Goal: Task Accomplishment & Management: Complete application form

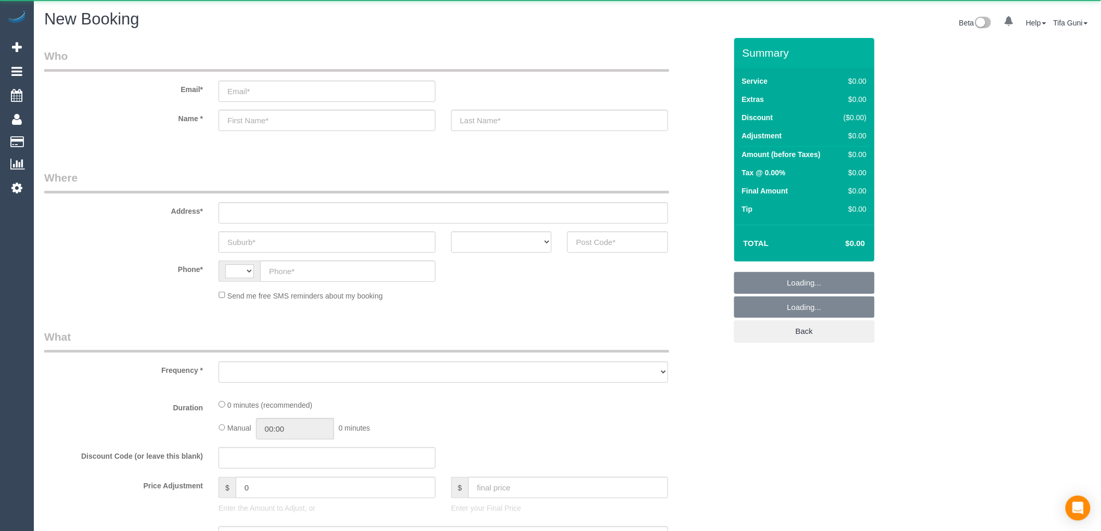
select select "string:AU"
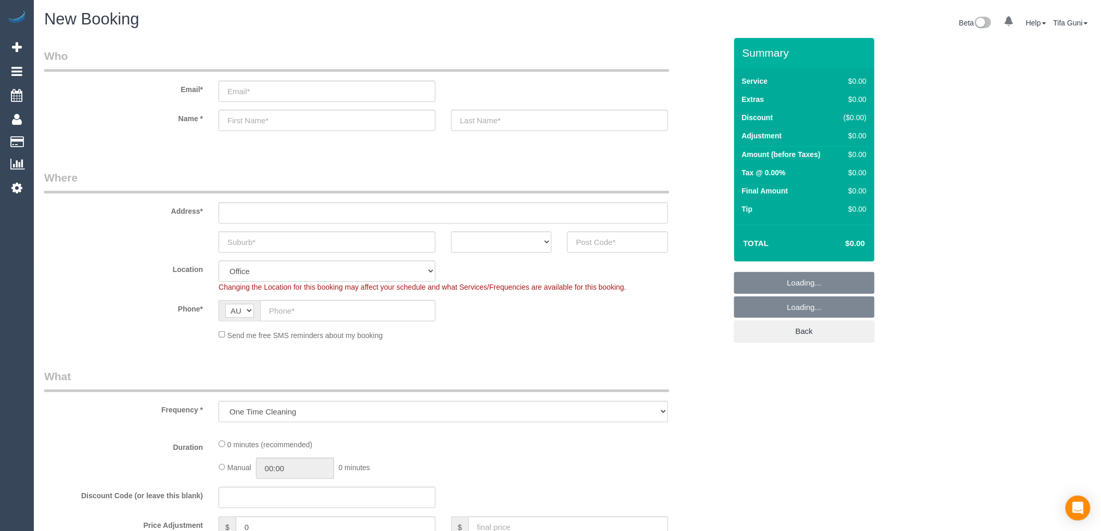
scroll to position [58, 0]
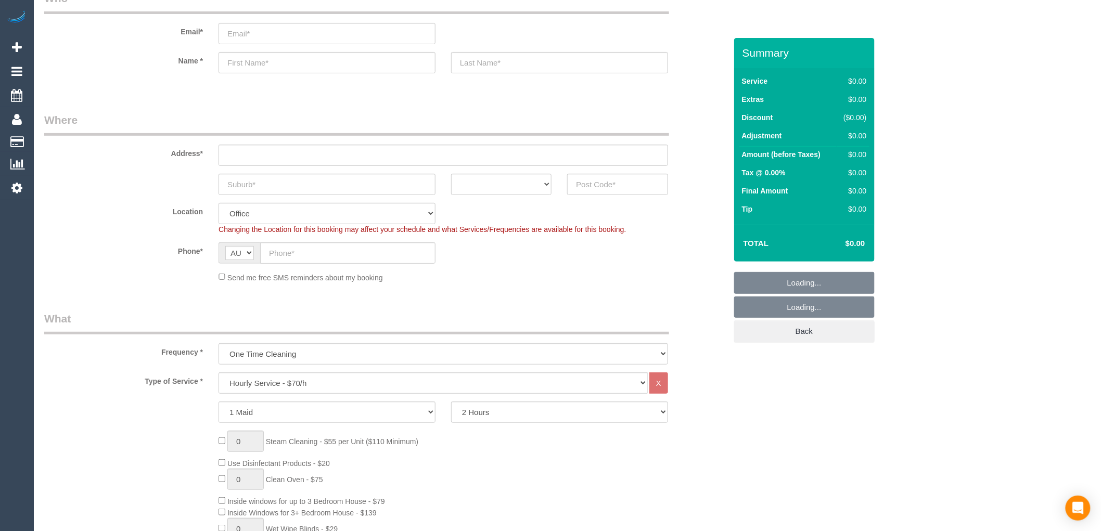
select select "object:831"
click at [290, 382] on select "Hourly Service - $70/h Hourly Service - $65/h Hourly Service - $60/h Hourly Ser…" at bounding box center [432, 382] width 429 height 21
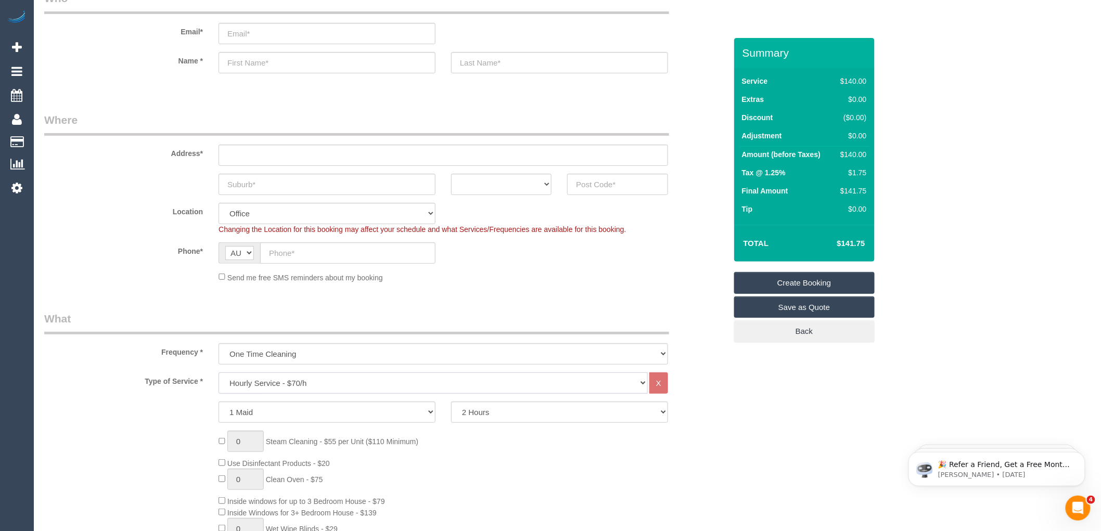
scroll to position [0, 0]
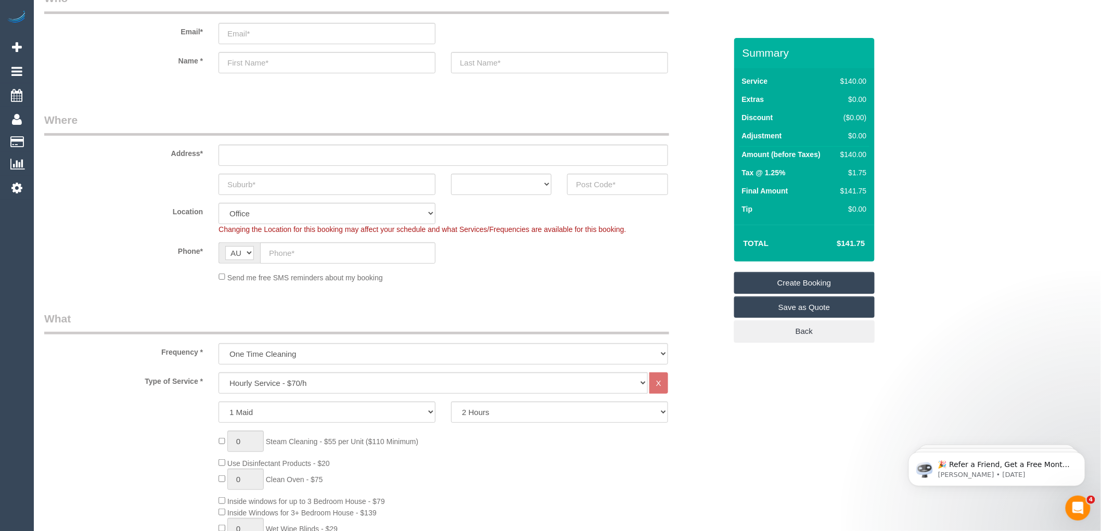
click at [235, 76] on sui-booking-customer "Email* Name *" at bounding box center [385, 37] width 682 height 93
click at [295, 381] on select "Hourly Service - $70/h Hourly Service - $65/h Hourly Service - $60/h Hourly Ser…" at bounding box center [432, 382] width 429 height 21
select select "211"
click at [218, 373] on select "Hourly Service - $70/h Hourly Service - $65/h Hourly Service - $60/h Hourly Ser…" at bounding box center [432, 382] width 429 height 21
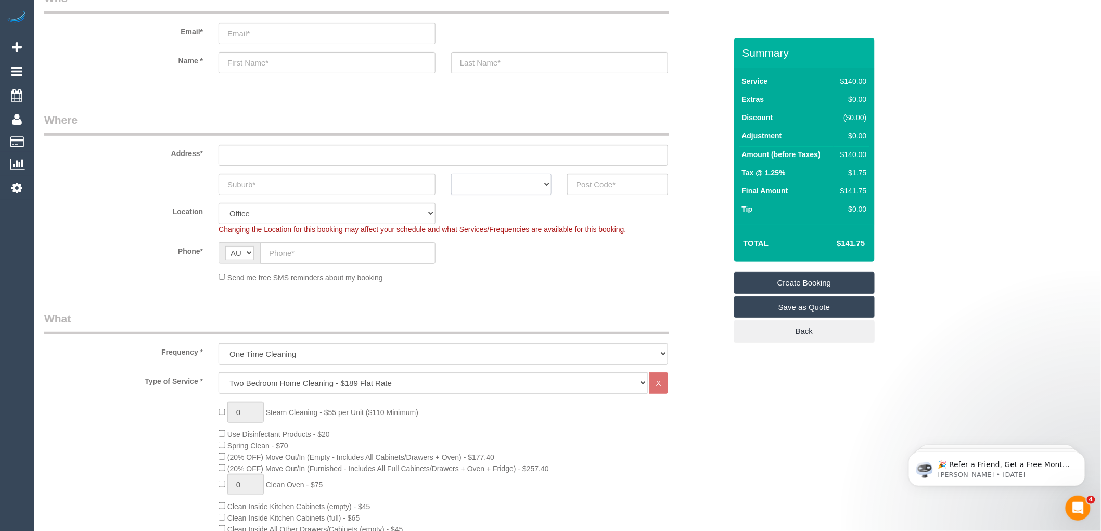
click at [547, 177] on select "ACT NSW NT QLD SA TAS VIC WA" at bounding box center [501, 184] width 100 height 21
select select "VIC"
click at [451, 174] on select "ACT NSW NT QLD SA TAS VIC WA" at bounding box center [501, 184] width 100 height 21
click at [601, 183] on input "text" at bounding box center [617, 184] width 100 height 21
type input "3000"
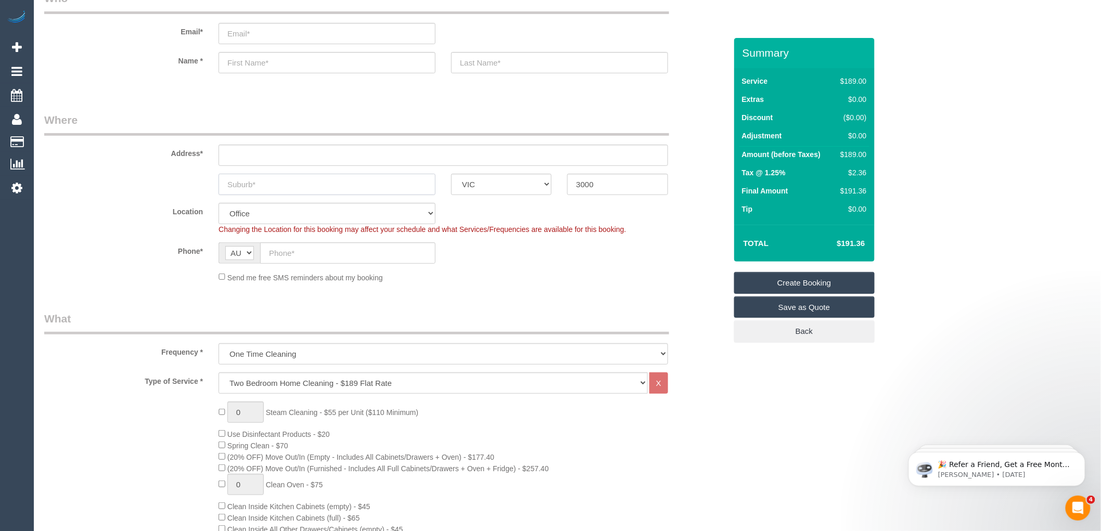
click at [258, 183] on input "text" at bounding box center [326, 184] width 217 height 21
type input "City"
click at [280, 149] on input "text" at bounding box center [442, 155] width 449 height 21
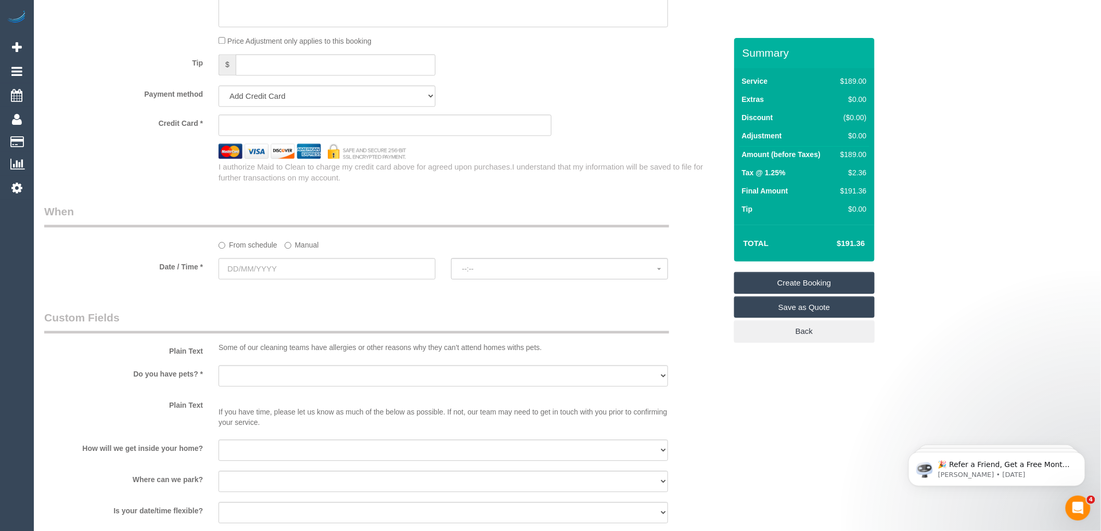
scroll to position [1156, 0]
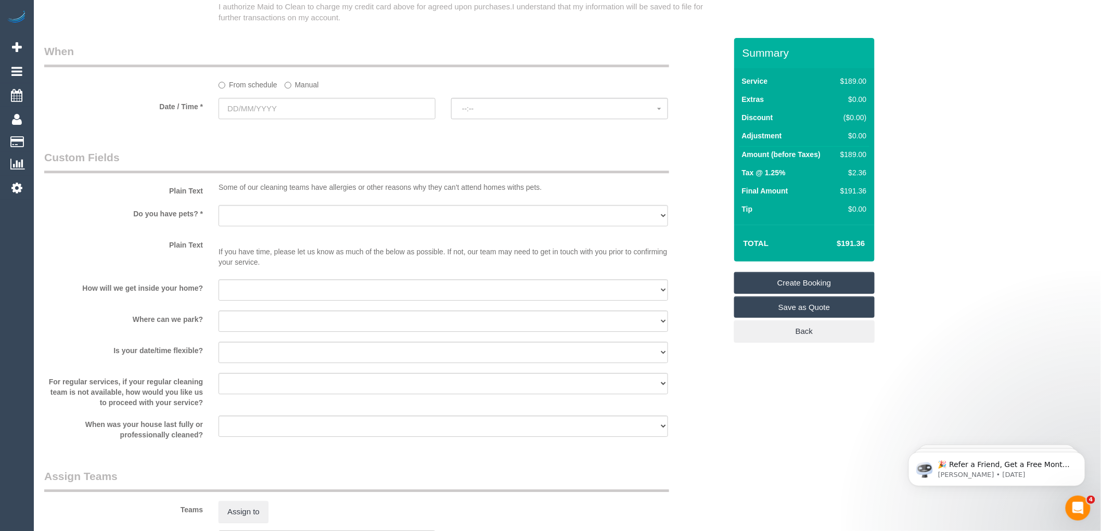
type input "-"
click at [282, 119] on input "text" at bounding box center [326, 108] width 217 height 21
select select "54"
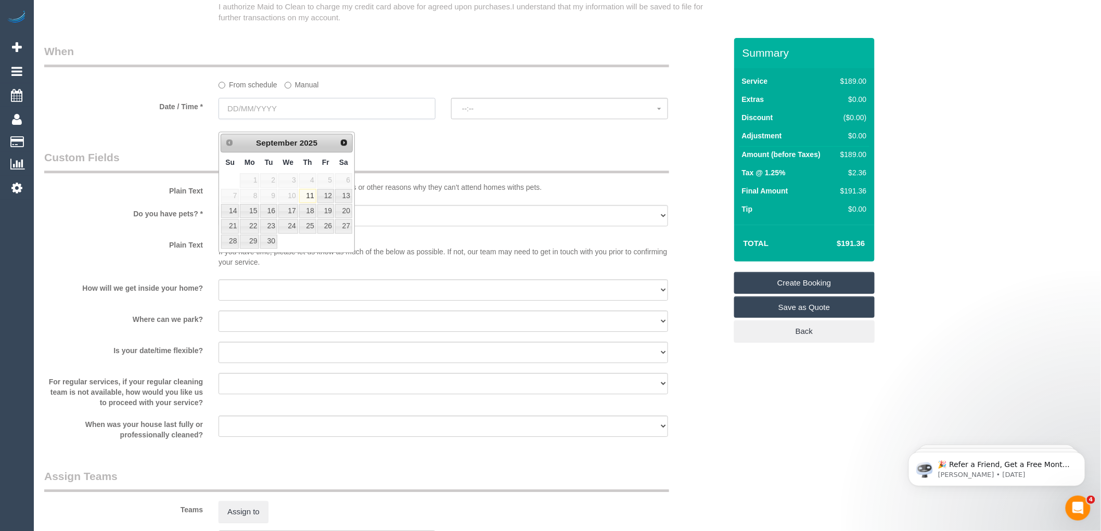
select select "object:2215"
click at [345, 191] on link "13" at bounding box center [343, 196] width 17 height 14
type input "13/09/2025"
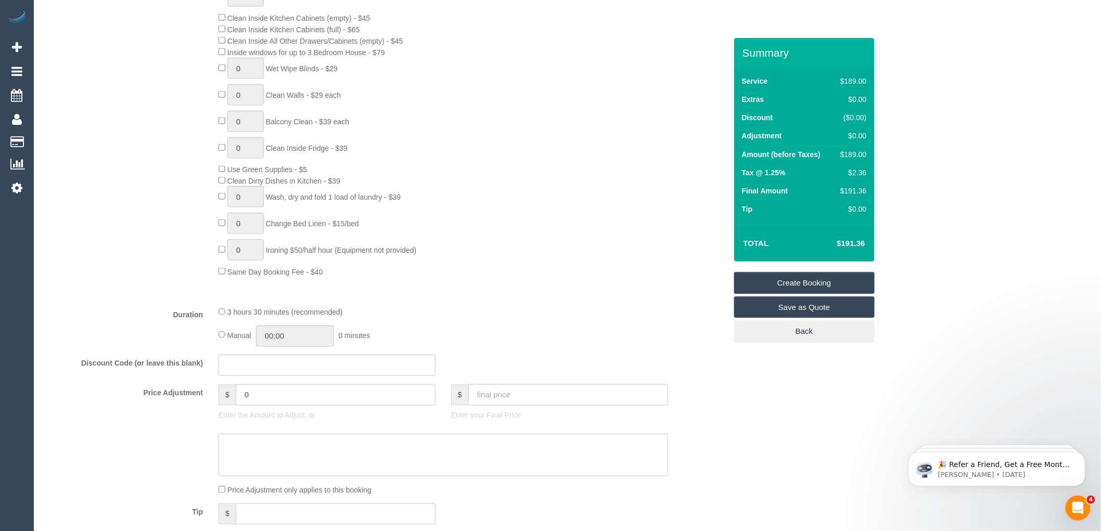
select select "spot1"
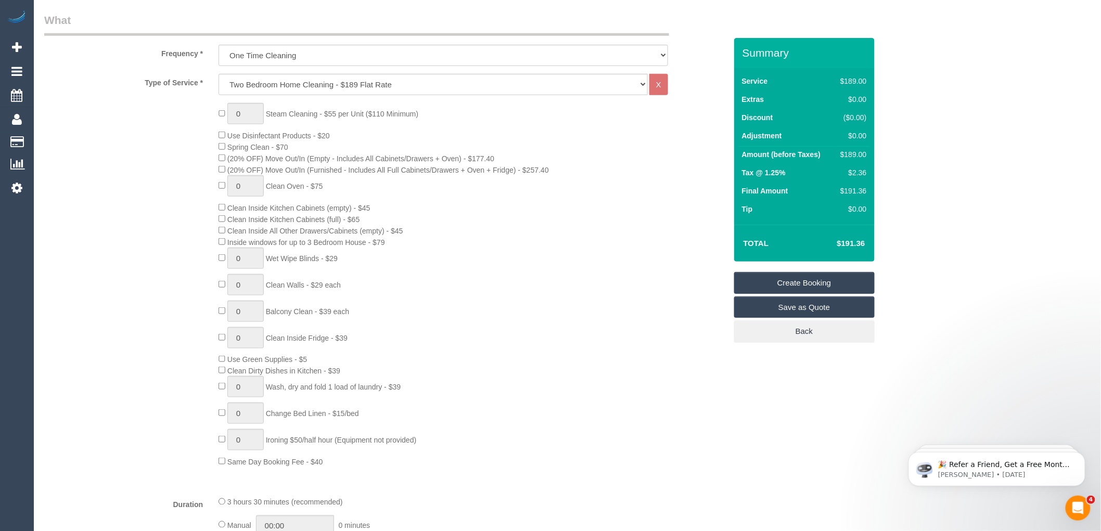
scroll to position [346, 0]
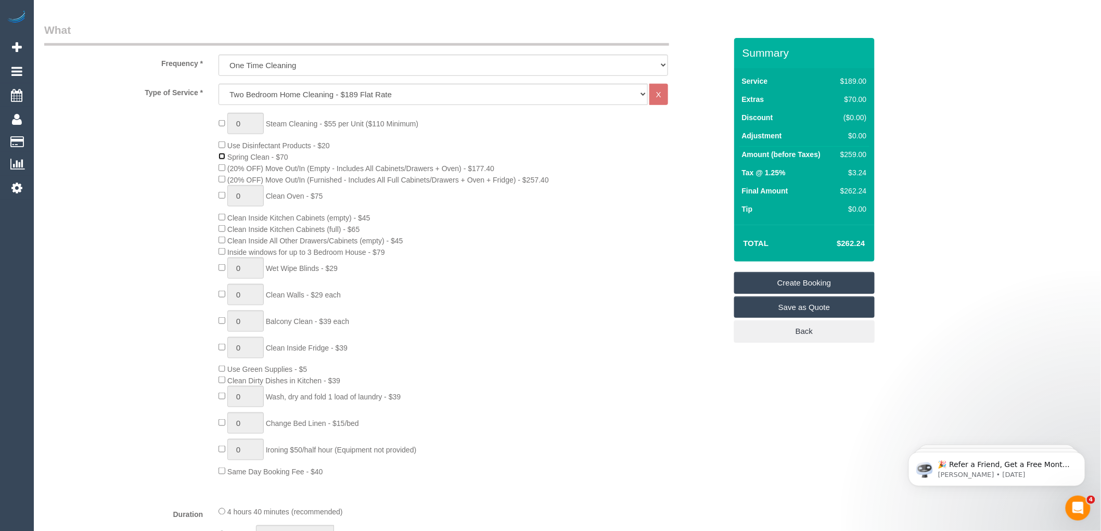
select select "spot20"
type input "1"
select select "spot39"
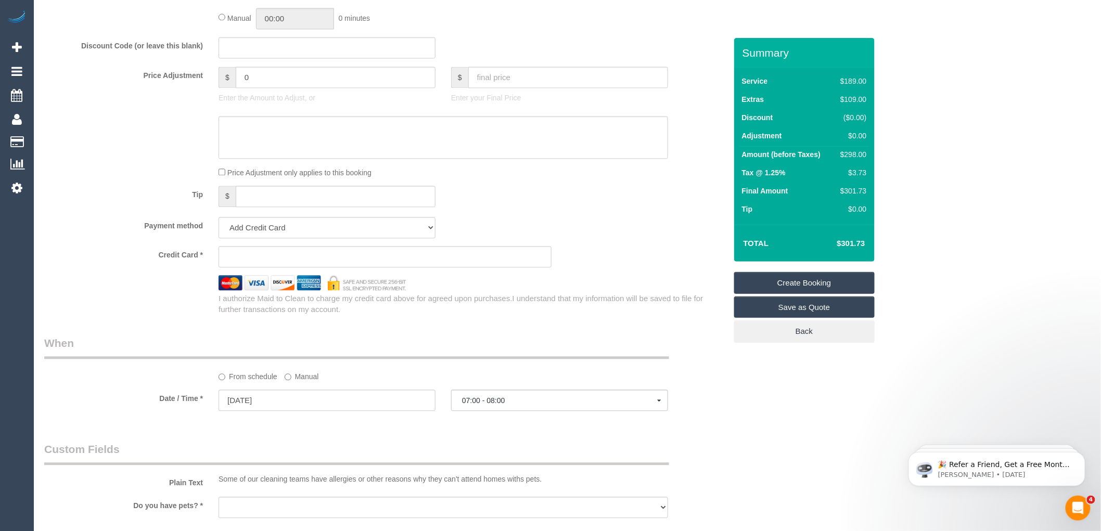
scroll to position [867, 0]
click at [319, 405] on input "13/09/2025" at bounding box center [326, 397] width 217 height 21
click at [560, 207] on div "Tip $" at bounding box center [385, 194] width 698 height 23
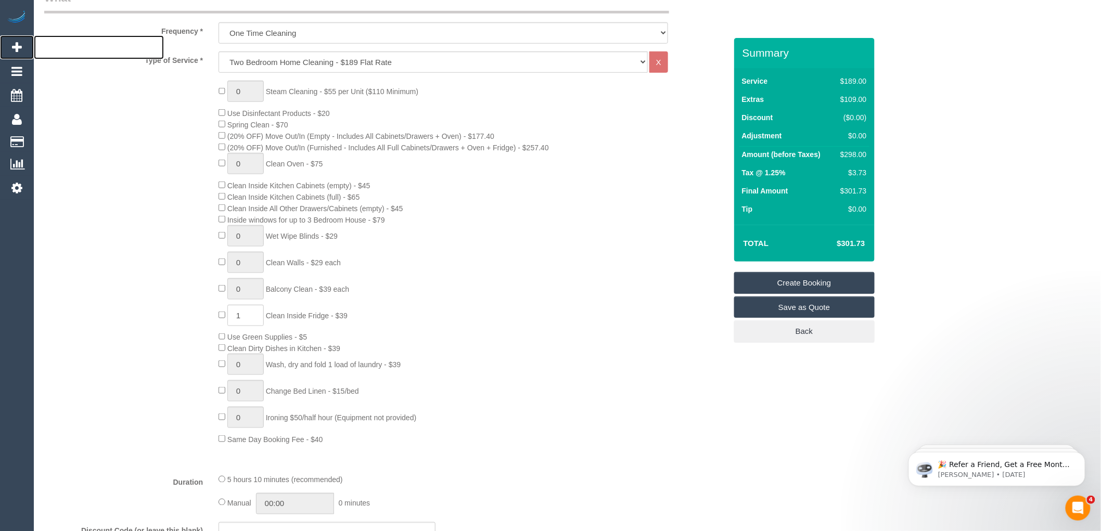
scroll to position [404, 0]
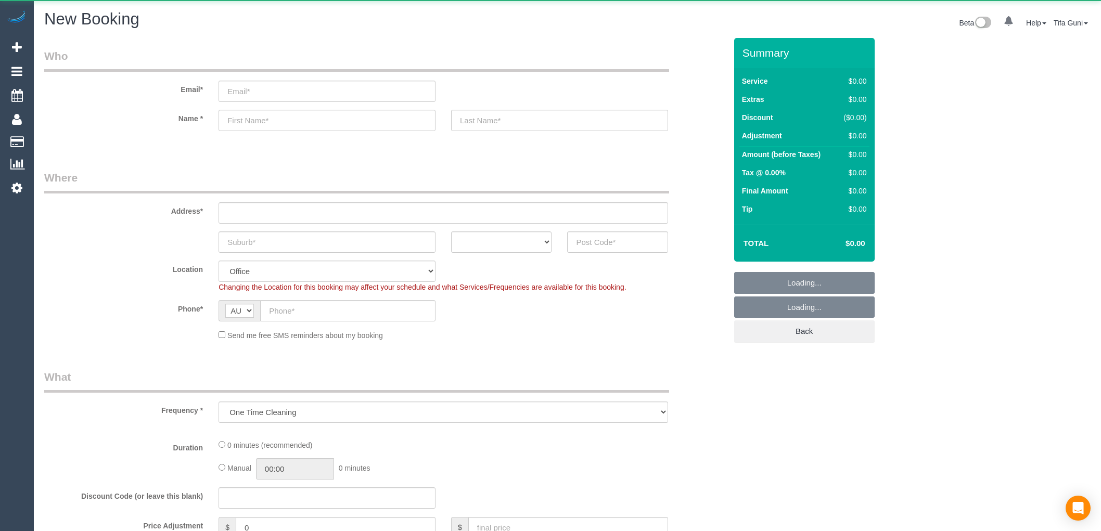
select select "object:1962"
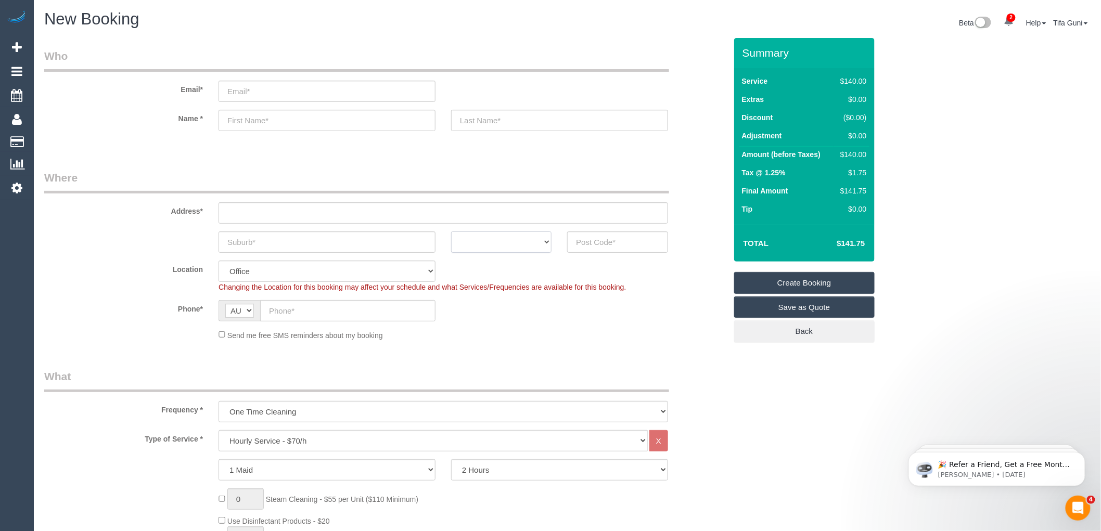
click at [538, 238] on select "ACT [GEOGRAPHIC_DATA] NT [GEOGRAPHIC_DATA] SA TAS [GEOGRAPHIC_DATA] [GEOGRAPHIC…" at bounding box center [501, 241] width 100 height 21
select select "VIC"
click at [451, 231] on select "ACT [GEOGRAPHIC_DATA] NT [GEOGRAPHIC_DATA] SA TAS [GEOGRAPHIC_DATA] [GEOGRAPHIC…" at bounding box center [501, 241] width 100 height 21
click at [314, 310] on input "text" at bounding box center [347, 310] width 175 height 21
paste input "61 422 451 102"
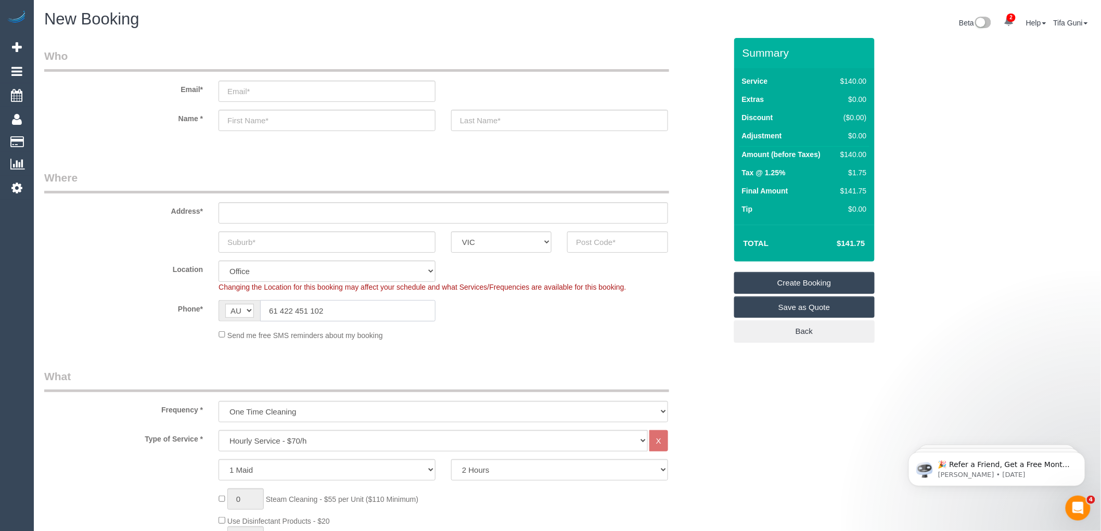
type input "61 422 451 102"
click at [251, 240] on input "text" at bounding box center [326, 241] width 217 height 21
type input "West Melbourne"
click at [593, 245] on input "text" at bounding box center [617, 241] width 100 height 21
type input "3003"
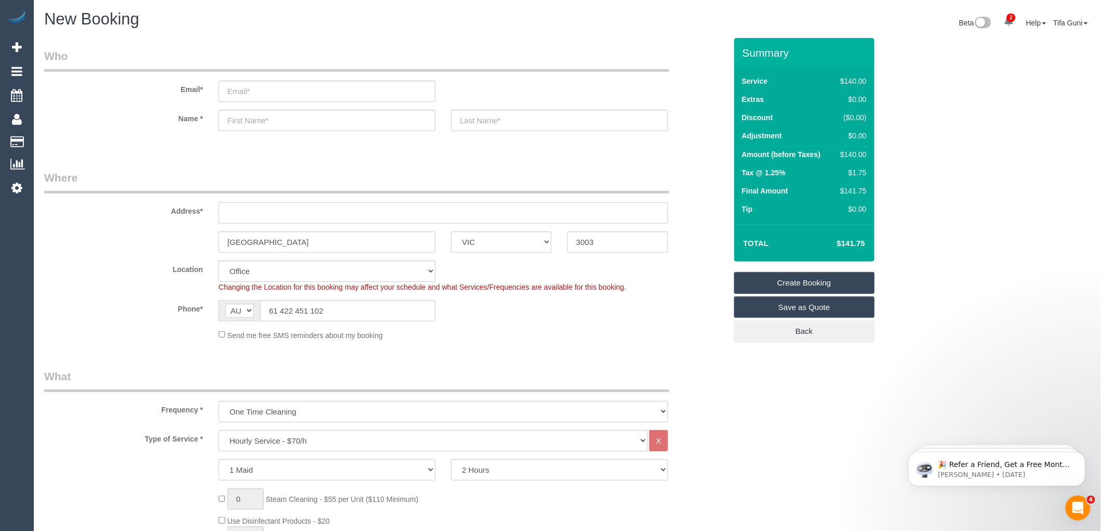
click at [247, 219] on input "text" at bounding box center [442, 212] width 449 height 21
type input "105 Batman street"
drag, startPoint x: 279, startPoint y: 308, endPoint x: 262, endPoint y: 308, distance: 17.7
click at [262, 308] on input "61 422 451 102" at bounding box center [347, 310] width 175 height 21
type input "422451102"
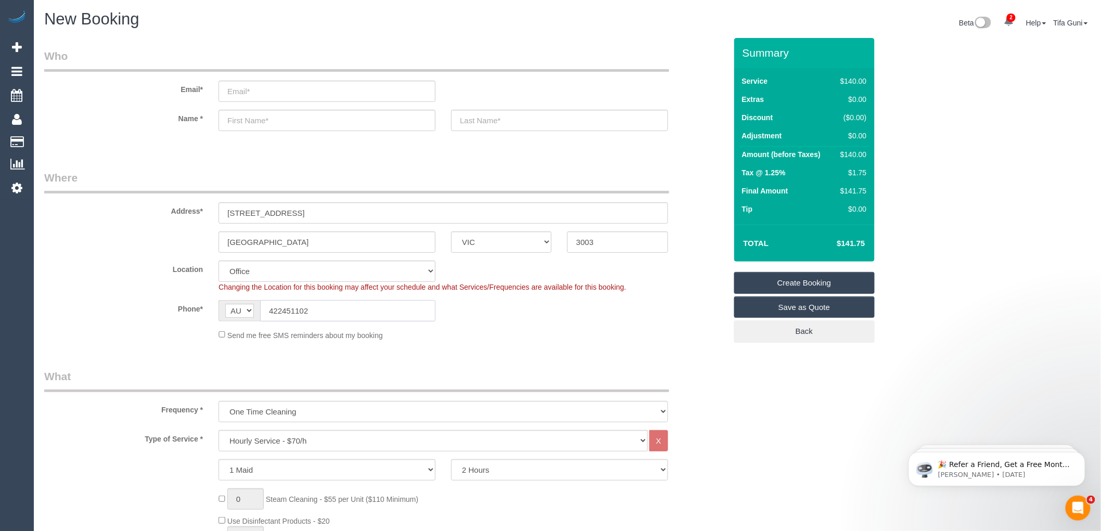
select select "54"
select select "object:2137"
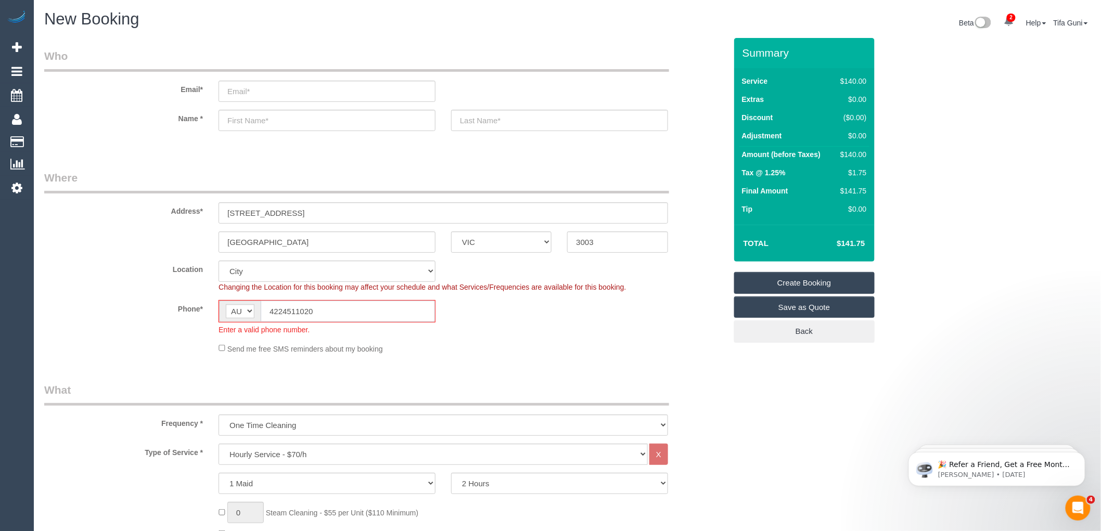
click at [270, 312] on input "4224511020" at bounding box center [348, 311] width 174 height 21
type input "04224511020"
click at [326, 308] on input "04224511020" at bounding box center [348, 311] width 174 height 21
drag, startPoint x: 328, startPoint y: 314, endPoint x: 114, endPoint y: 314, distance: 213.3
click at [114, 314] on div "Phone* AF AL DZ AD AO AI AQ AG AR AM AW AU AT AZ BS BH BD BB BY BE BZ BJ BM BT …" at bounding box center [385, 317] width 698 height 35
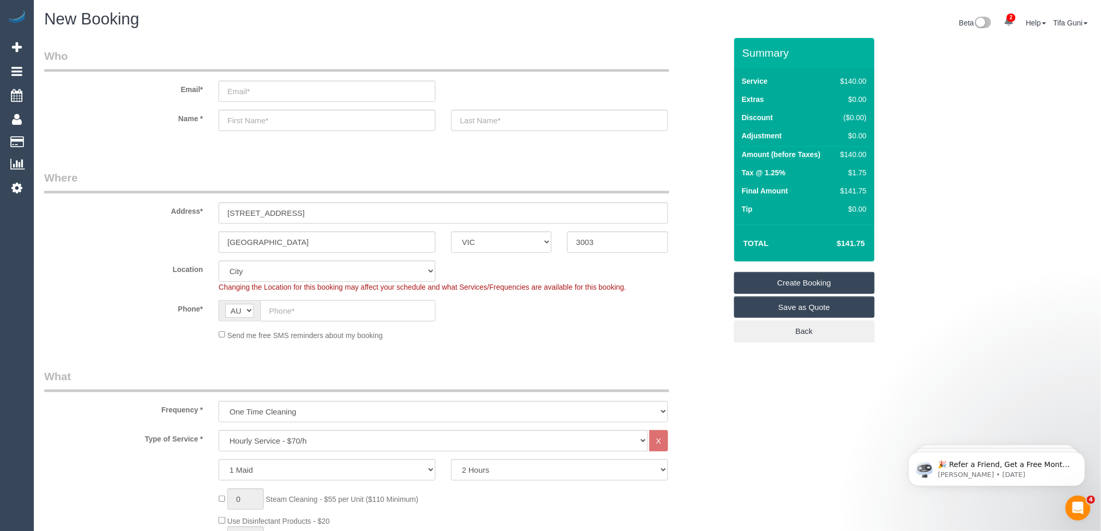
click at [288, 314] on input "text" at bounding box center [347, 310] width 175 height 21
paste input "61 422 451 102"
type input "61 422 451 102"
click at [258, 122] on input "text" at bounding box center [326, 120] width 217 height 21
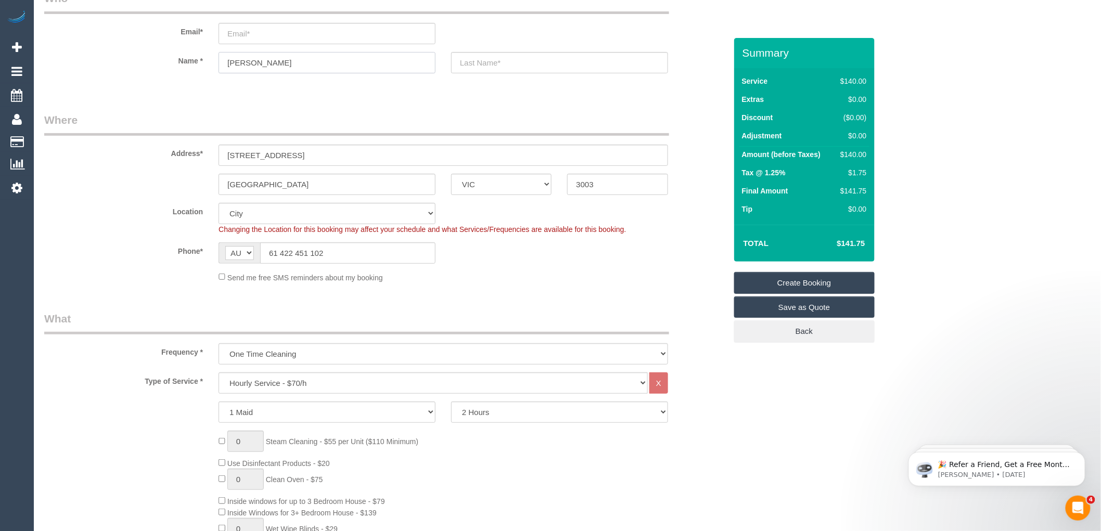
type input "[PERSON_NAME]"
drag, startPoint x: 278, startPoint y: 251, endPoint x: 268, endPoint y: 251, distance: 9.9
click at [268, 251] on input "61 422 451 102" at bounding box center [347, 252] width 175 height 21
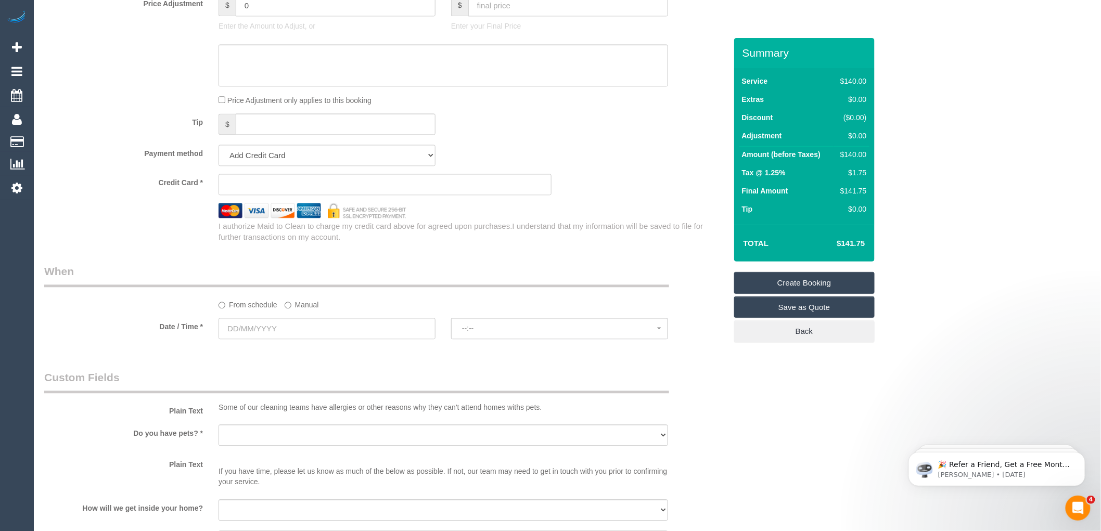
scroll to position [1098, 0]
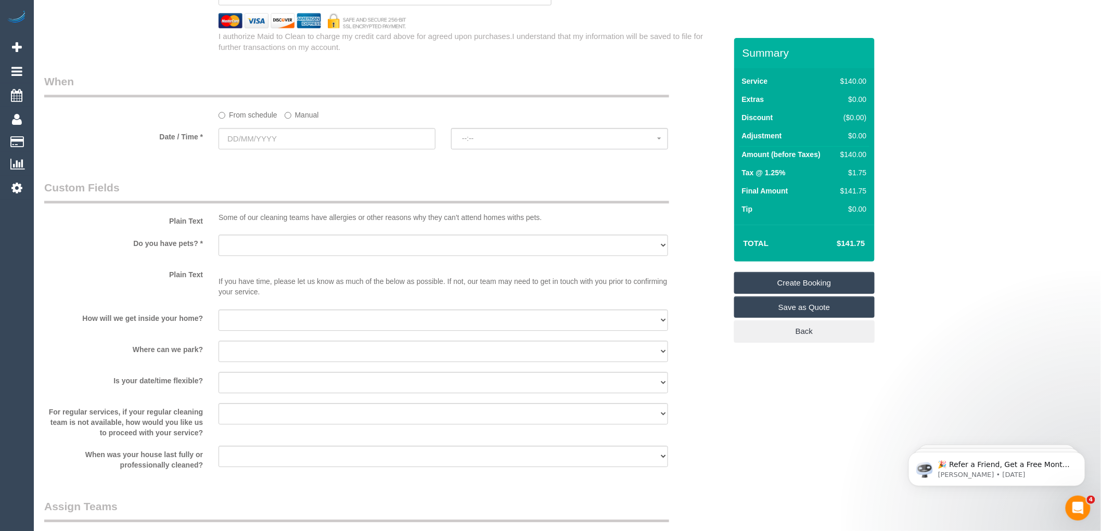
type input "0422 451 102"
click at [309, 359] on select "I will provide parking on-site Free street parking Paid street parking (cost wi…" at bounding box center [442, 351] width 449 height 21
select select "number:19"
click at [218, 348] on select "I will provide parking on-site Free street parking Paid street parking (cost wi…" at bounding box center [442, 351] width 449 height 21
click at [263, 256] on select "Yes - Cats Yes - Dogs No pets Yes - Dogs and Cats Yes - Other" at bounding box center [442, 245] width 449 height 21
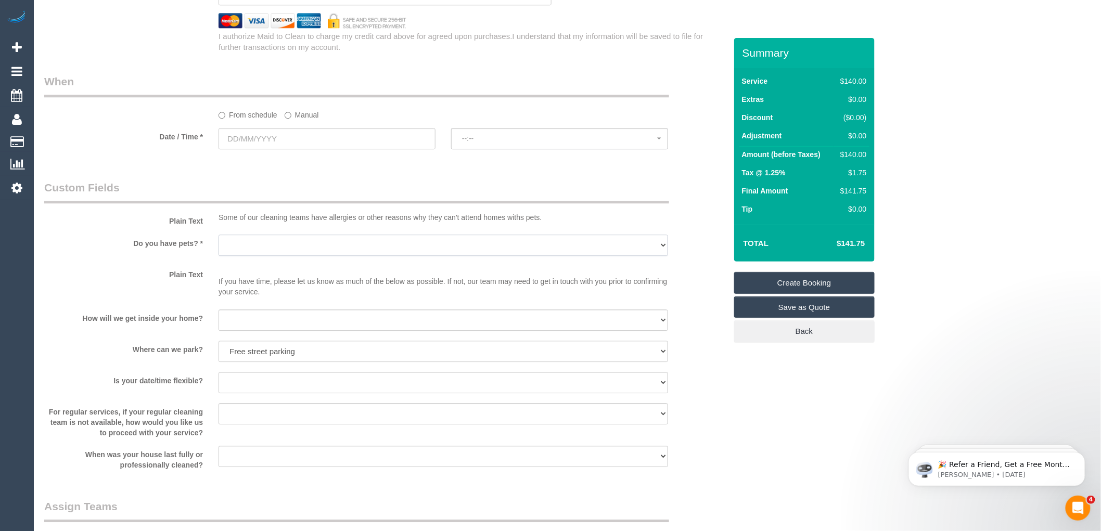
select select "number:28"
click at [218, 242] on select "Yes - Cats Yes - Dogs No pets Yes - Dogs and Cats Yes - Other" at bounding box center [442, 245] width 449 height 21
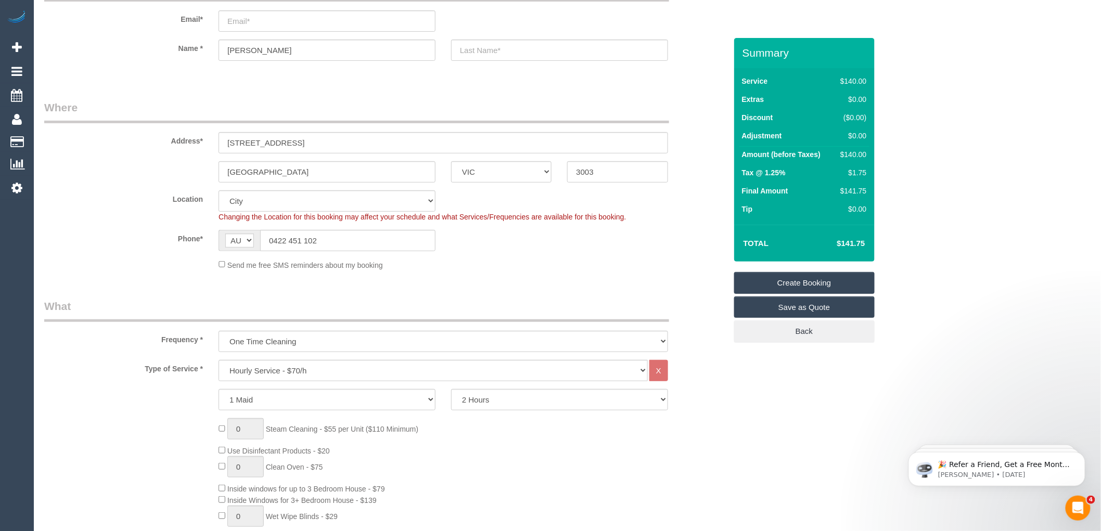
scroll to position [0, 0]
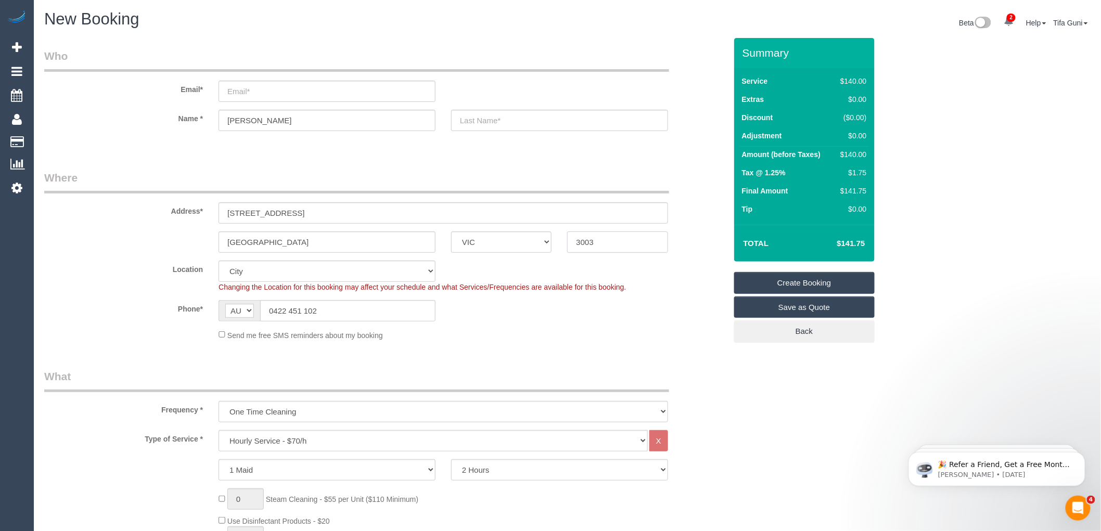
drag, startPoint x: 605, startPoint y: 241, endPoint x: 564, endPoint y: 241, distance: 40.6
click at [564, 241] on div "3003" at bounding box center [617, 241] width 116 height 21
click at [656, 345] on fieldset "Where Address* 105 Batman street West Melbourne ACT NSW NT QLD SA TAS VIC WA 30…" at bounding box center [385, 259] width 682 height 178
drag, startPoint x: 341, startPoint y: 307, endPoint x: 240, endPoint y: 314, distance: 100.6
click at [240, 314] on div "AF AL DZ AD AO AI AQ AG AR AM AW AU AT AZ BS BH BD BB BY BE BZ BJ BM BT BO BA B…" at bounding box center [326, 310] width 217 height 21
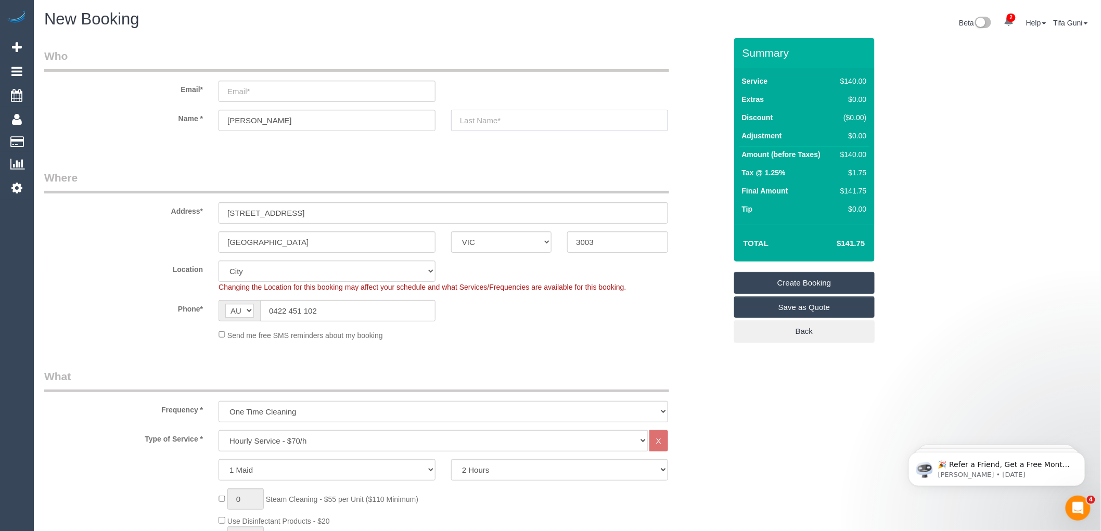
click at [471, 124] on input "text" at bounding box center [559, 120] width 217 height 21
type input "boye"
click at [257, 87] on input "email" at bounding box center [326, 91] width 217 height 21
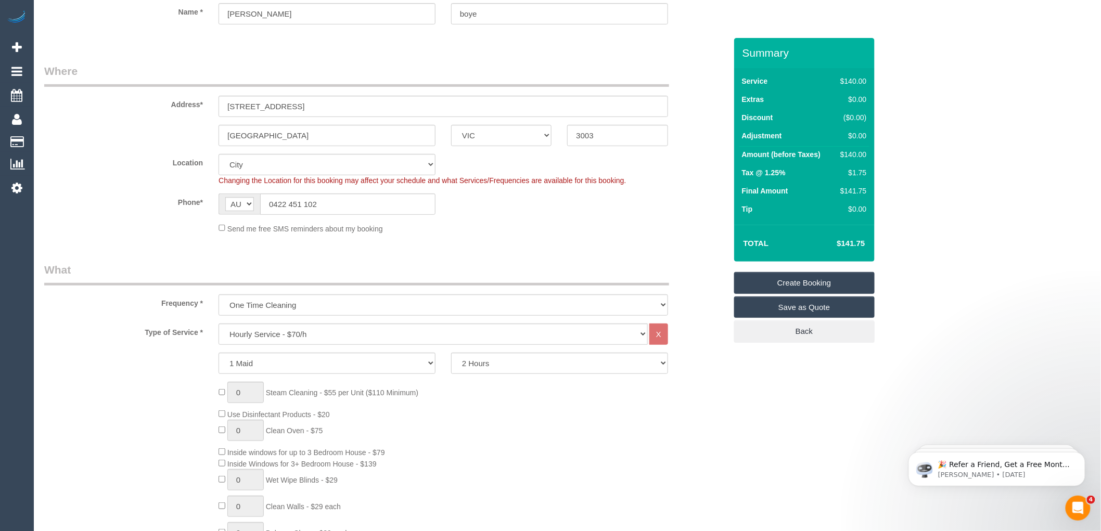
scroll to position [115, 0]
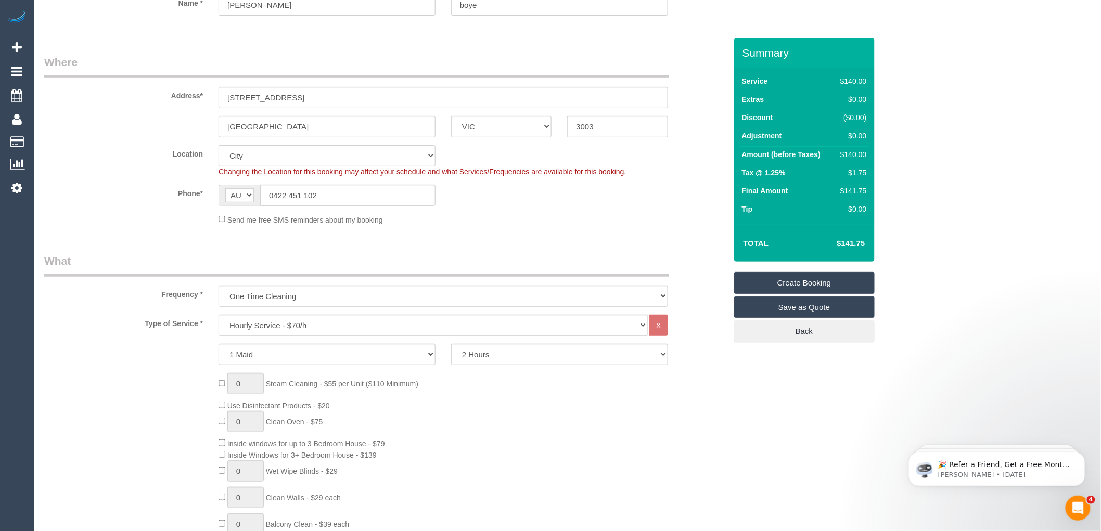
type input "[EMAIL_ADDRESS][DOMAIN_NAME]"
drag, startPoint x: 300, startPoint y: 94, endPoint x: 242, endPoint y: 96, distance: 58.3
click at [242, 96] on input "105 Batman street" at bounding box center [442, 97] width 449 height 21
drag, startPoint x: 274, startPoint y: 94, endPoint x: 249, endPoint y: 94, distance: 25.5
click at [249, 94] on input "105Batman street" at bounding box center [442, 97] width 449 height 21
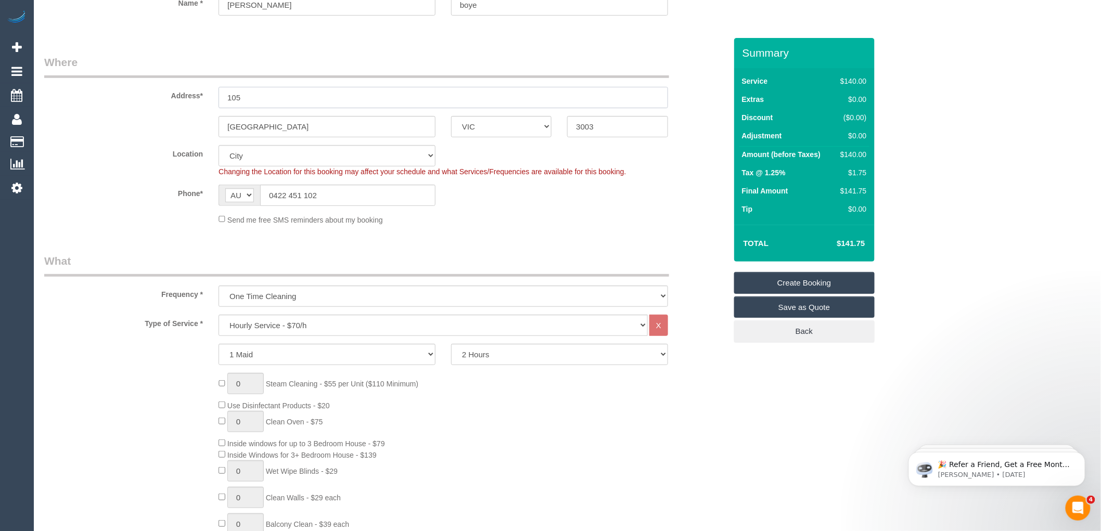
click at [226, 95] on input "105" at bounding box center [442, 97] width 449 height 21
click at [279, 99] on input "803/105" at bounding box center [442, 97] width 449 height 21
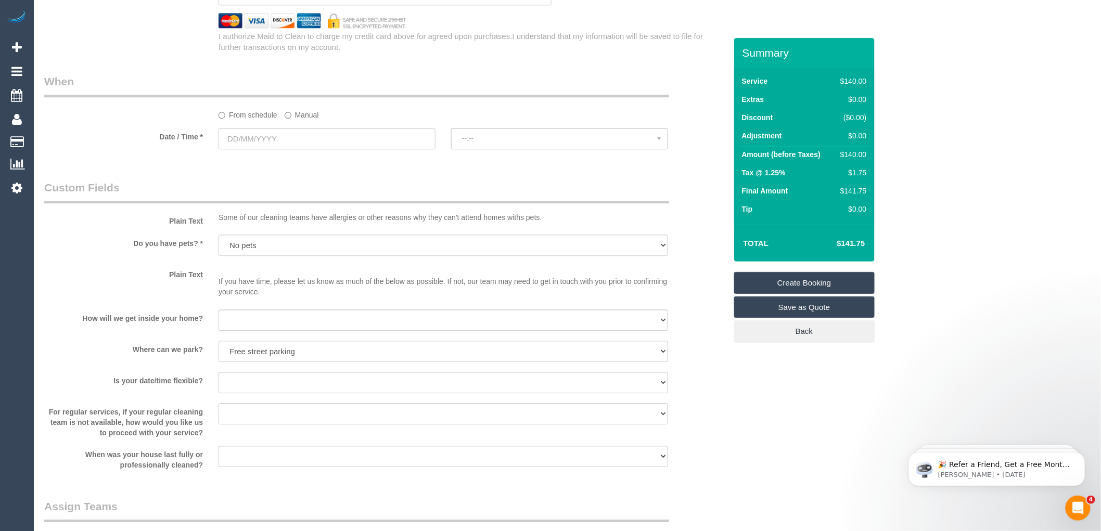
scroll to position [1156, 0]
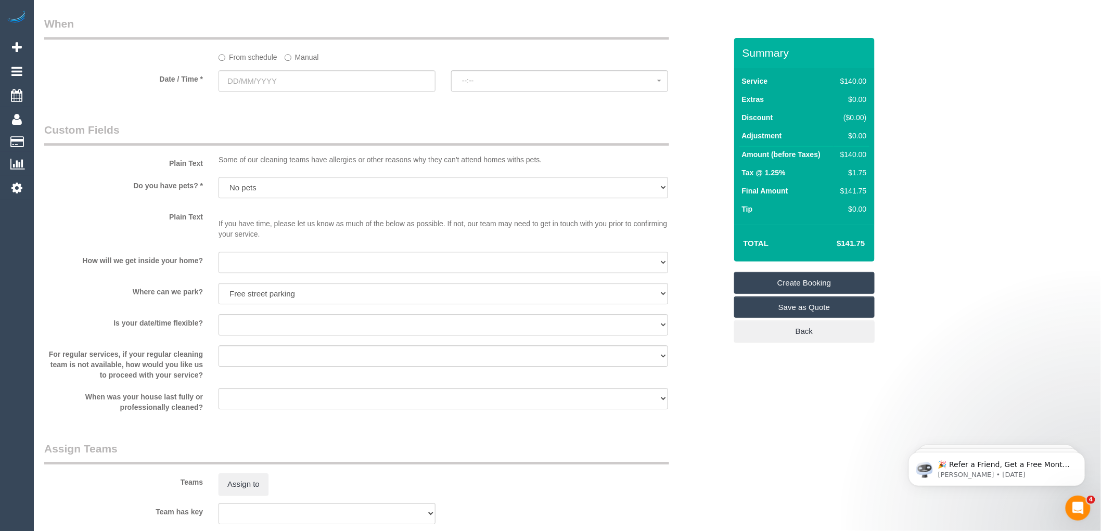
type input "[STREET_ADDRESS]"
click at [323, 269] on select "I will be home Key will be left (please provide details below) Lock box/Access …" at bounding box center [442, 262] width 449 height 21
select select "number:14"
click at [218, 259] on select "I will be home Key will be left (please provide details below) Lock box/Access …" at bounding box center [442, 262] width 449 height 21
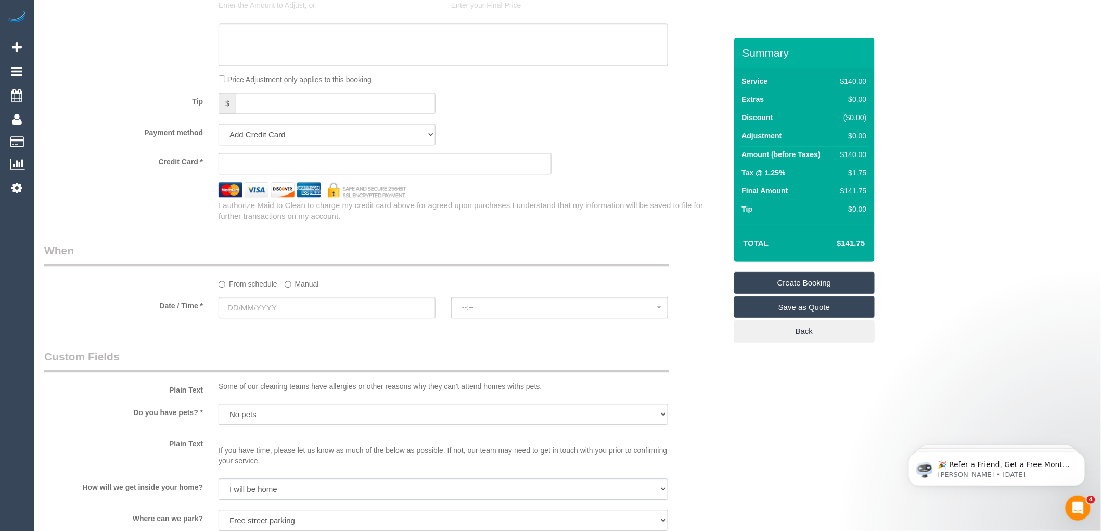
scroll to position [924, 0]
click at [336, 241] on div "Who Email* kaitlynrmb@gmail.com Name * kaitlyn boye Where Address* 803/105 Batm…" at bounding box center [385, 41] width 698 height 1854
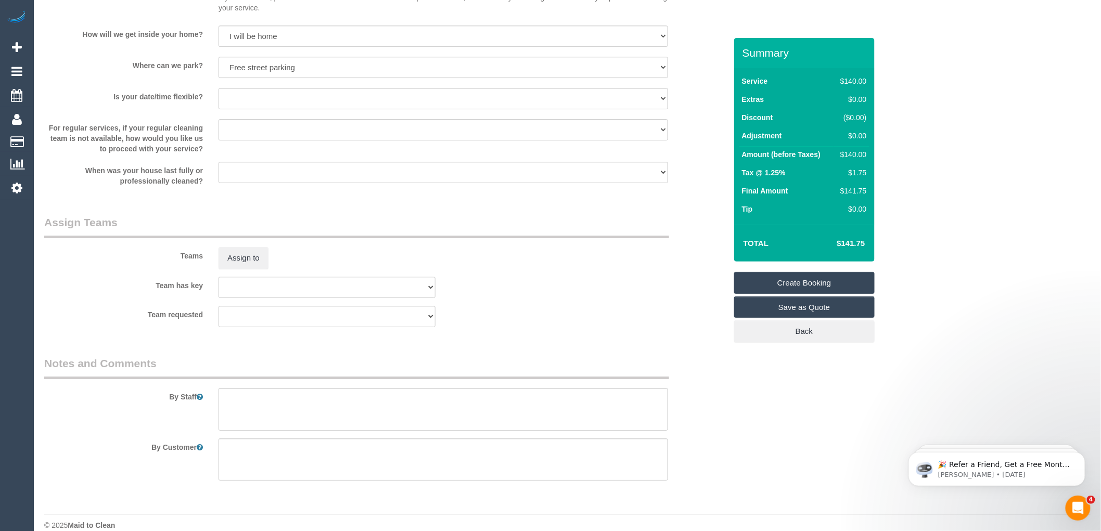
scroll to position [1403, 0]
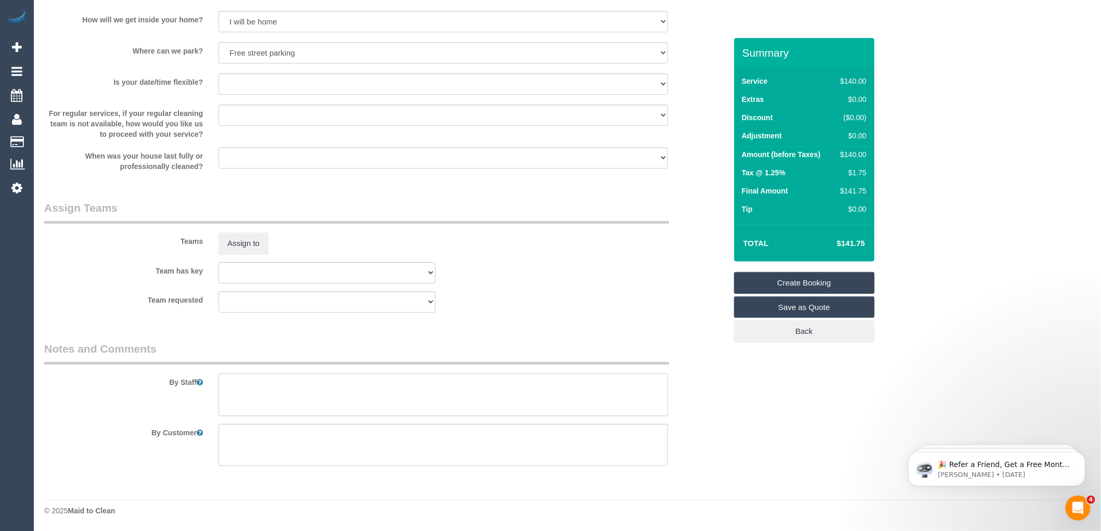
click at [273, 384] on textarea at bounding box center [442, 394] width 449 height 43
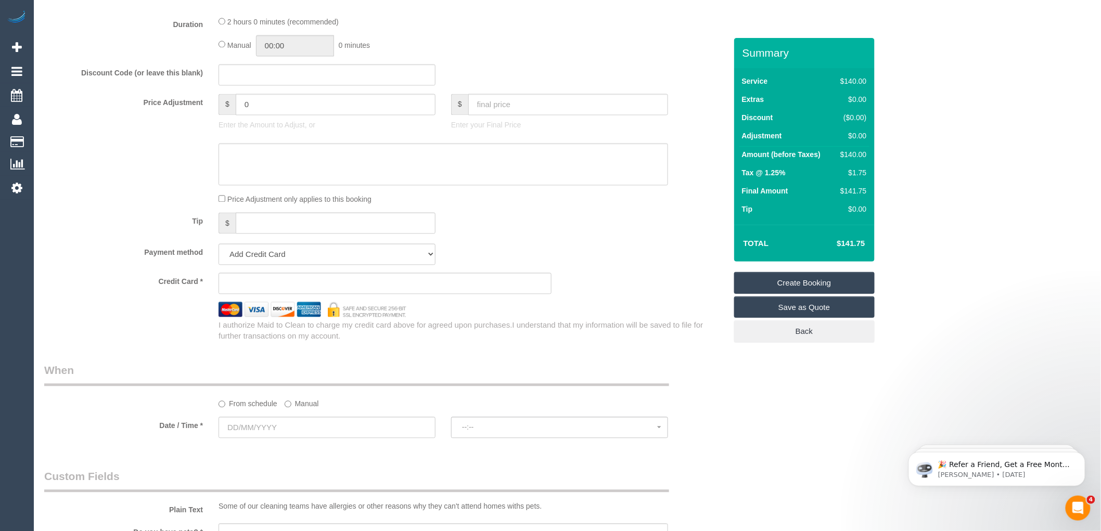
scroll to position [1098, 0]
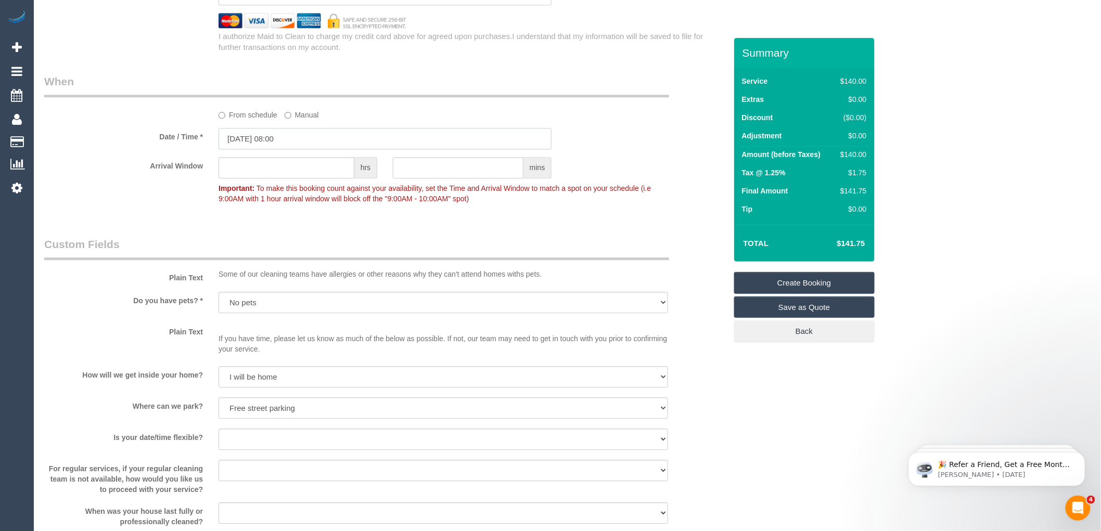
click at [257, 147] on input "11/09/2025 08:00" at bounding box center [384, 138] width 333 height 21
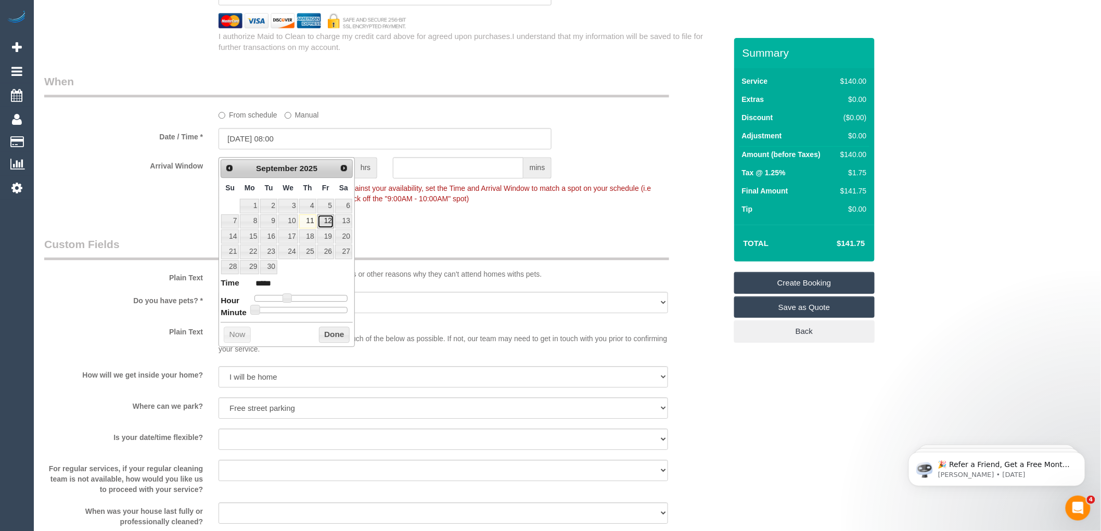
click at [328, 221] on link "12" at bounding box center [325, 221] width 17 height 14
type input "[DATE] 07:00"
type input "*****"
click at [281, 296] on span at bounding box center [282, 297] width 9 height 9
click at [330, 338] on button "Done" at bounding box center [334, 335] width 31 height 17
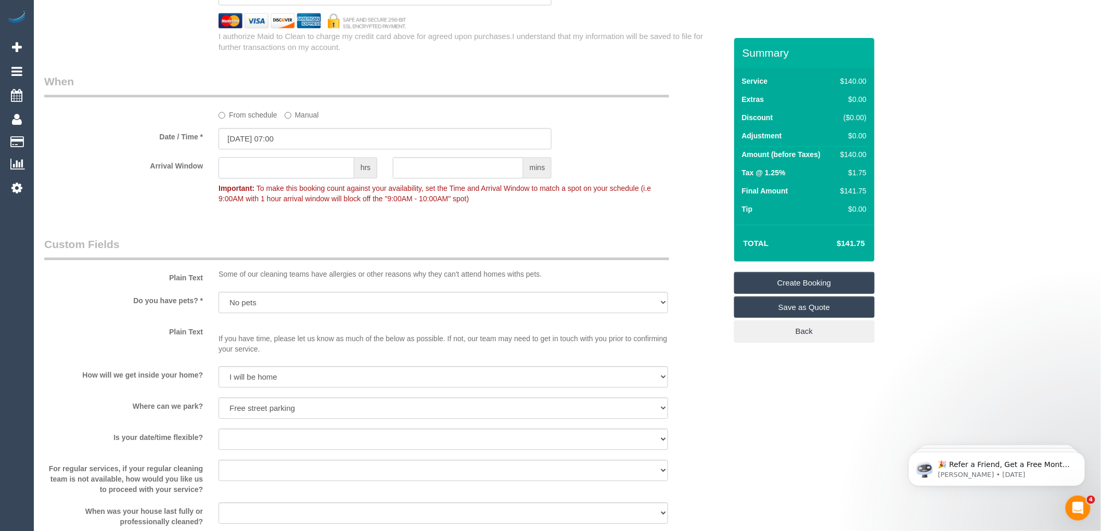
click at [259, 174] on input "text" at bounding box center [286, 167] width 136 height 21
type input "1"
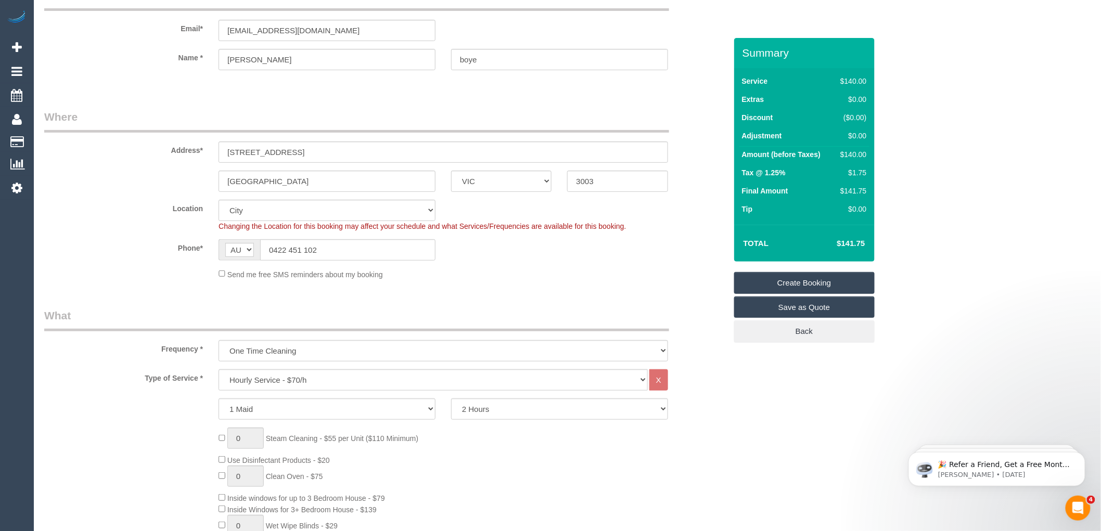
scroll to position [0, 0]
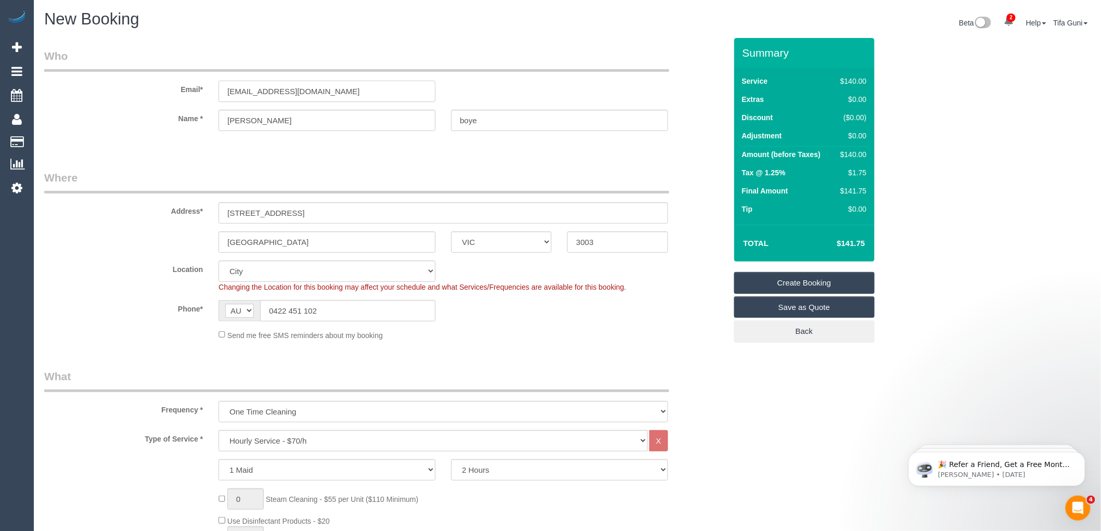
drag, startPoint x: 320, startPoint y: 89, endPoint x: 195, endPoint y: 92, distance: 125.4
click at [195, 92] on div "Email* kaitlynrmb@gmail.com" at bounding box center [385, 75] width 698 height 54
click at [305, 146] on fieldset "Who Email* kaitlynrmb@gmail.com Name * kaitlyn boye" at bounding box center [385, 98] width 682 height 101
drag, startPoint x: 325, startPoint y: 85, endPoint x: 216, endPoint y: 85, distance: 108.7
click at [216, 85] on div "[EMAIL_ADDRESS][DOMAIN_NAME]" at bounding box center [327, 91] width 233 height 21
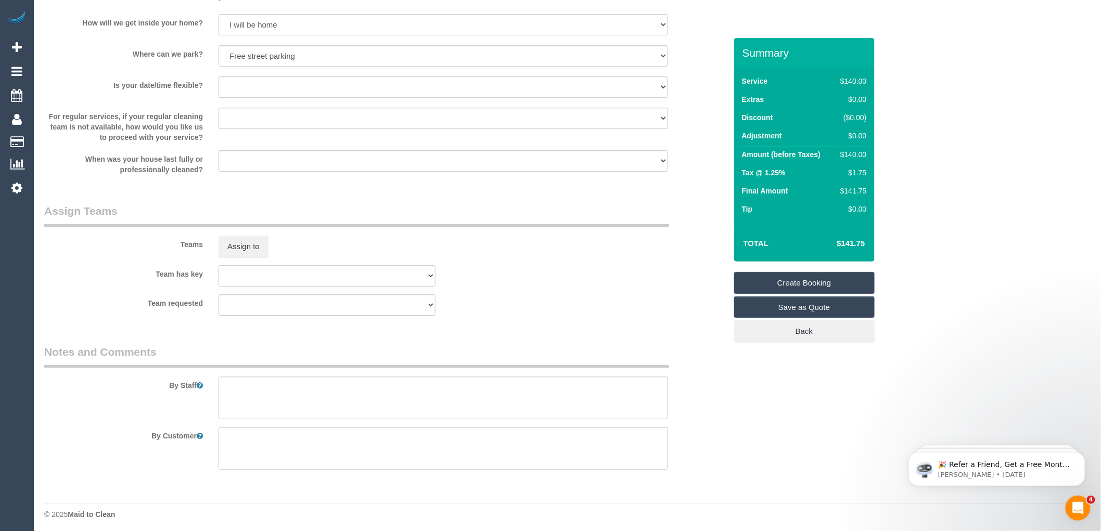
scroll to position [1461, 0]
click at [239, 385] on textarea at bounding box center [442, 394] width 449 height 43
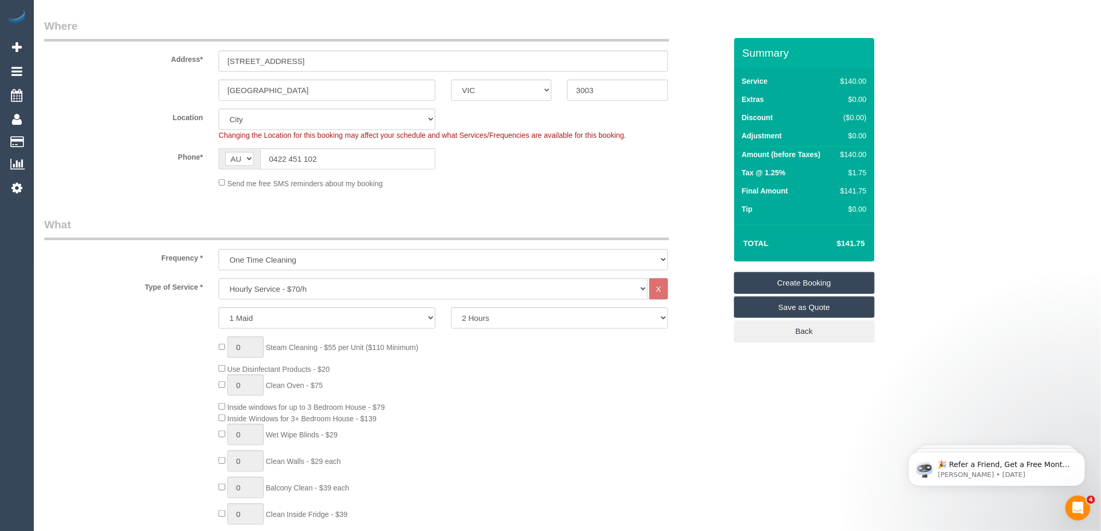
scroll to position [16, 0]
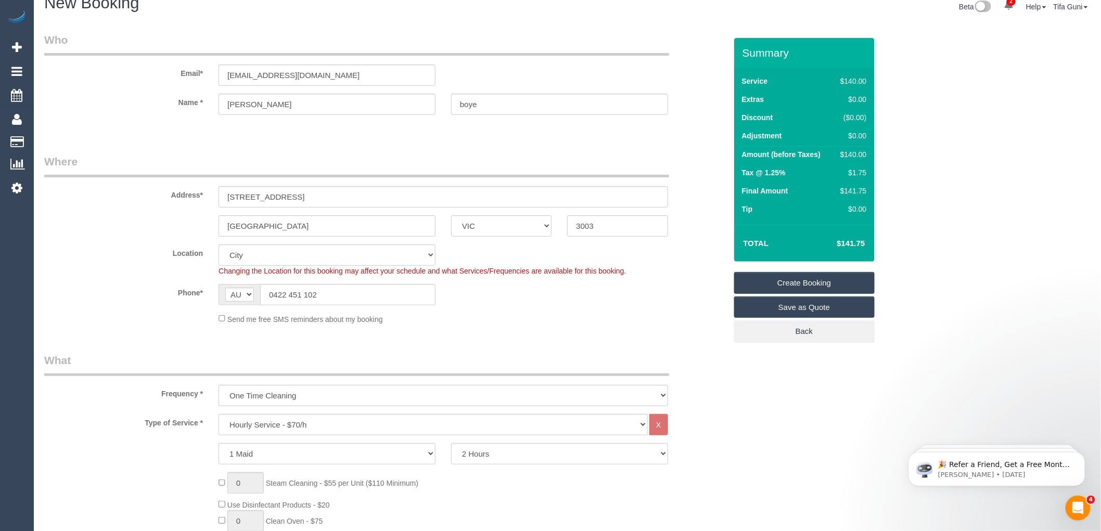
type textarea "Customer will open for you Parking available but also happy to pay for paid par…"
drag, startPoint x: 180, startPoint y: 55, endPoint x: 225, endPoint y: 64, distance: 45.7
click at [167, 55] on fieldset "Who Email* kaitlynrmb@gmail.com Name * kaitlyn boye" at bounding box center [385, 82] width 682 height 101
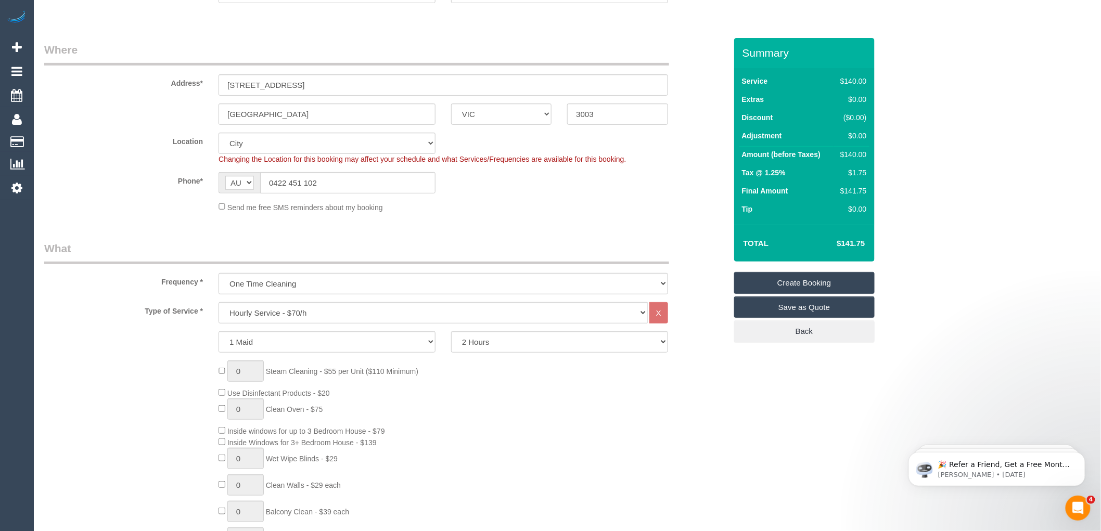
scroll to position [363, 0]
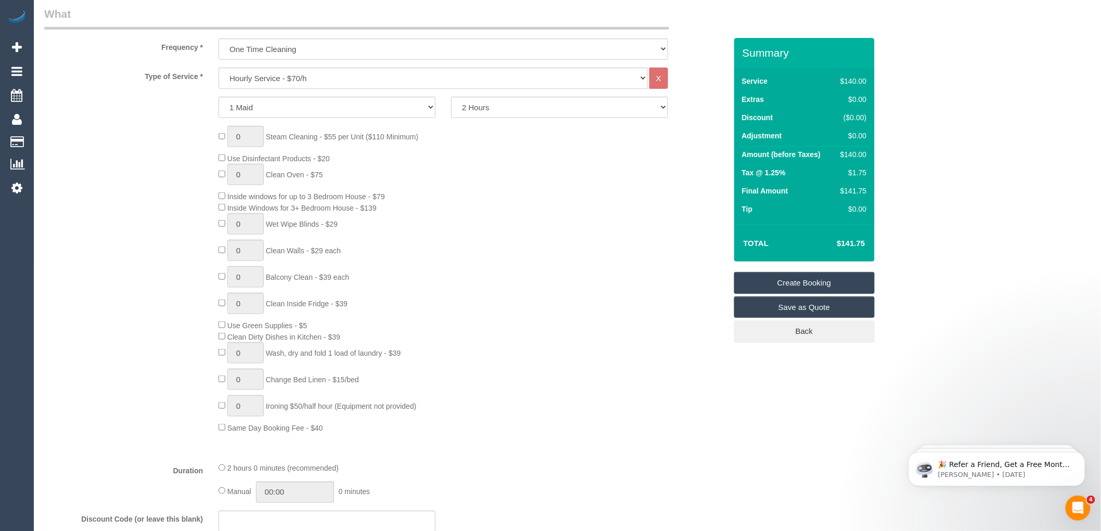
click at [797, 283] on link "Create Booking" at bounding box center [804, 283] width 140 height 22
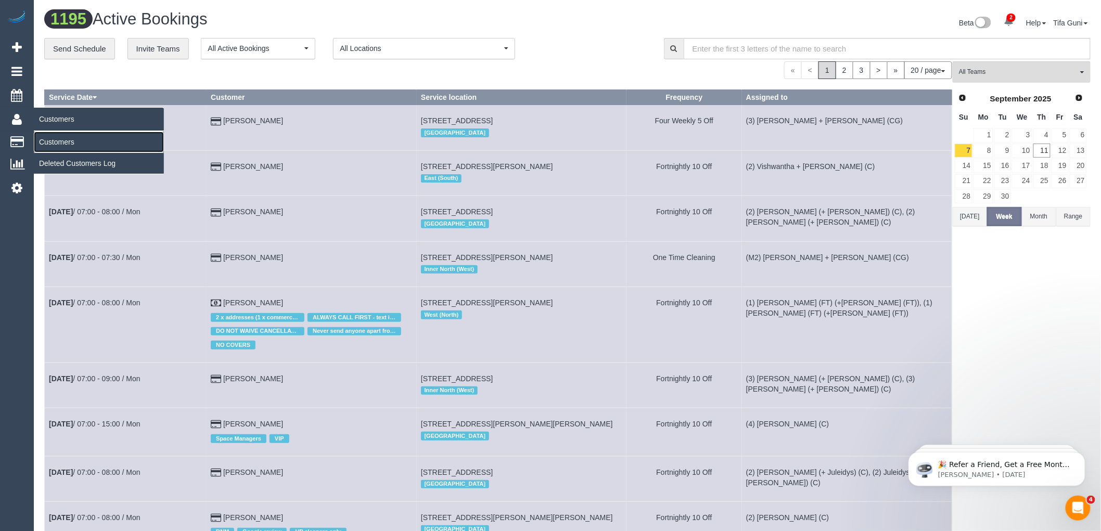
click at [61, 145] on link "Customers" at bounding box center [99, 142] width 130 height 21
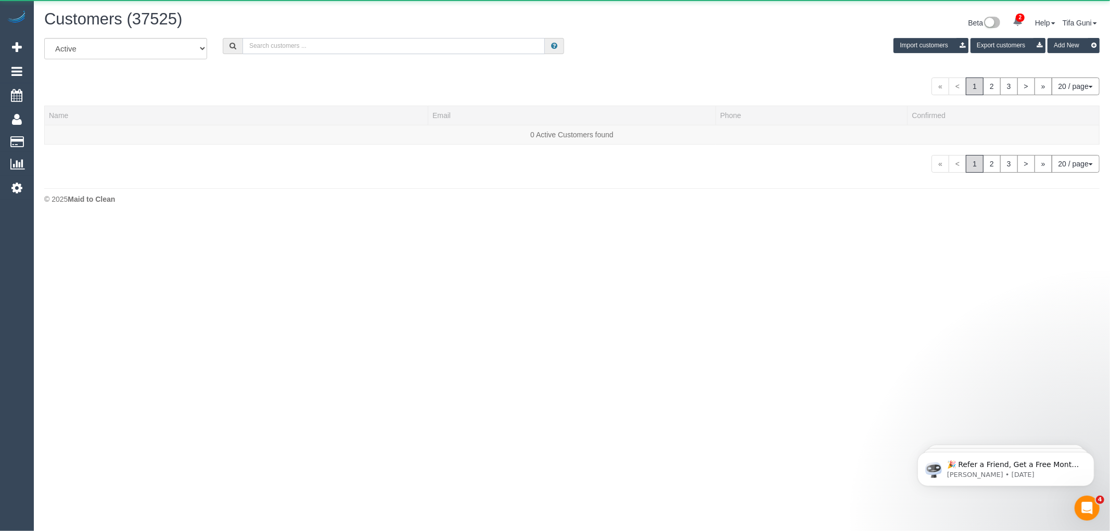
click at [282, 45] on input "text" at bounding box center [393, 46] width 302 height 16
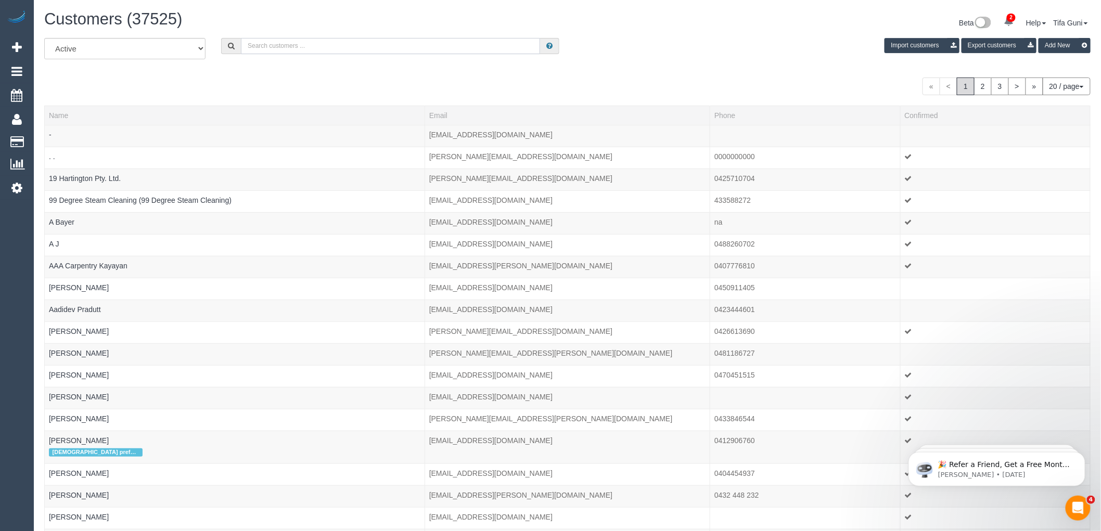
paste input "[EMAIL_ADDRESS][DOMAIN_NAME]"
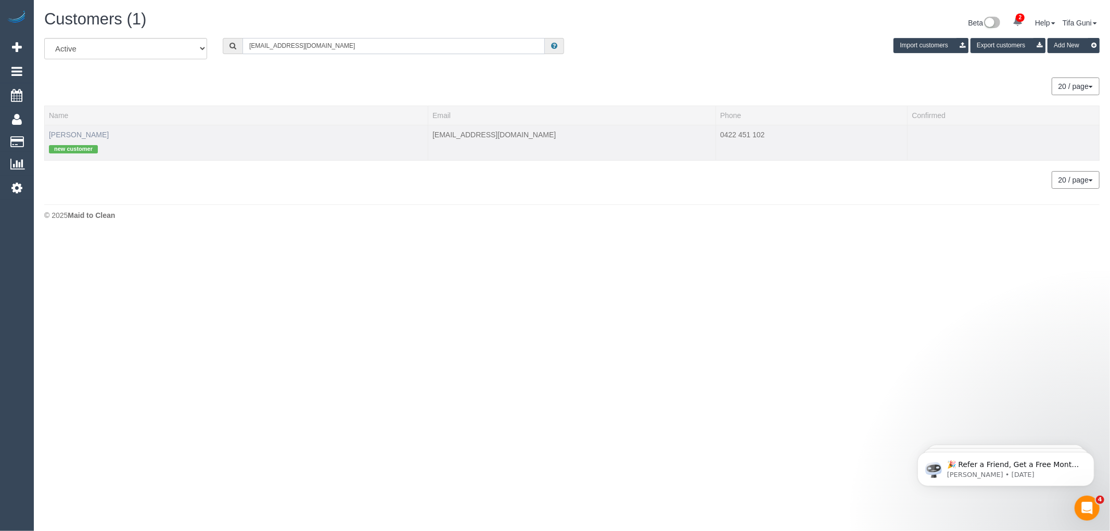
type input "[EMAIL_ADDRESS][DOMAIN_NAME]"
click at [83, 133] on link "kaitlyn boye" at bounding box center [79, 135] width 60 height 8
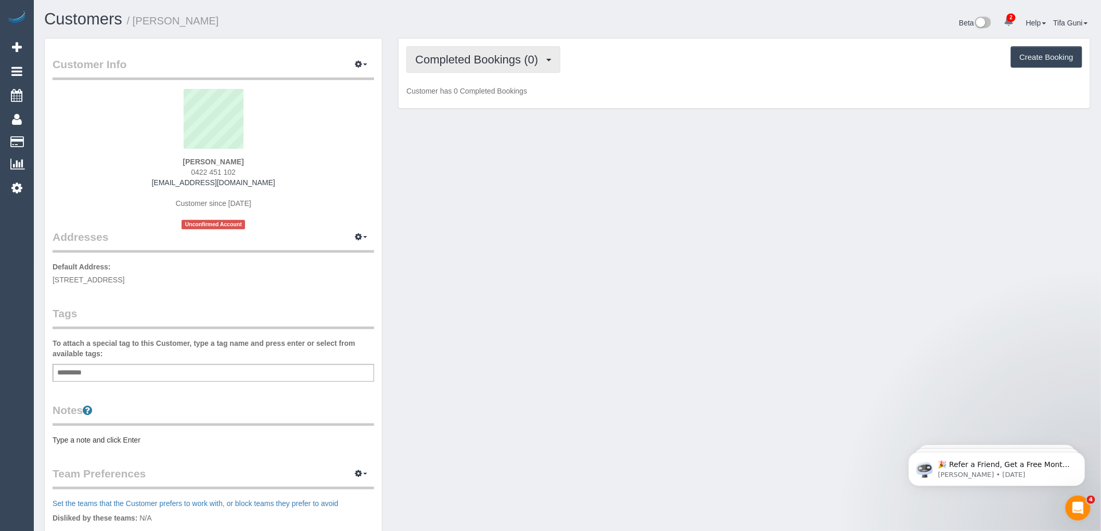
click at [503, 61] on span "Completed Bookings (0)" at bounding box center [479, 59] width 128 height 13
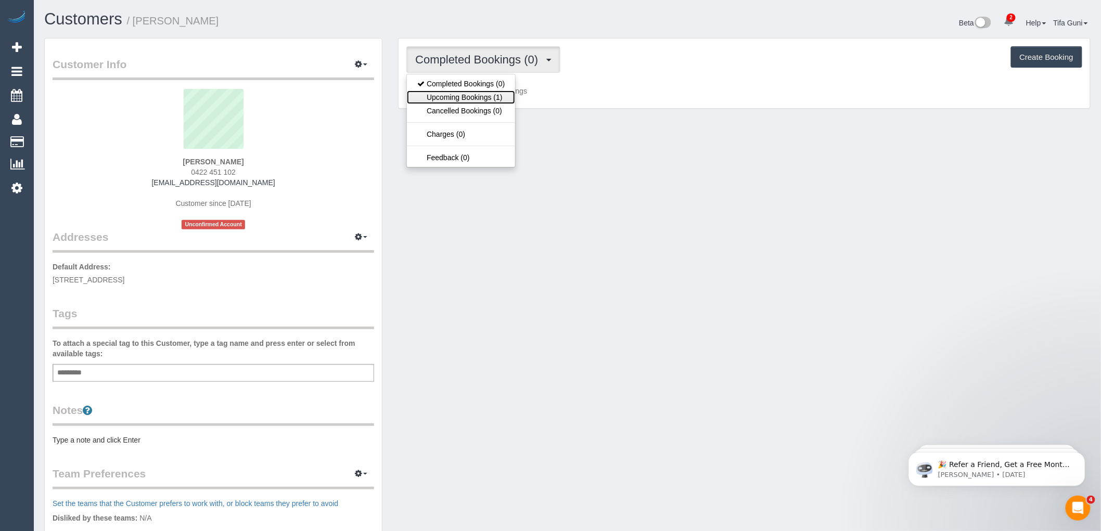
click at [481, 100] on link "Upcoming Bookings (1)" at bounding box center [461, 98] width 108 height 14
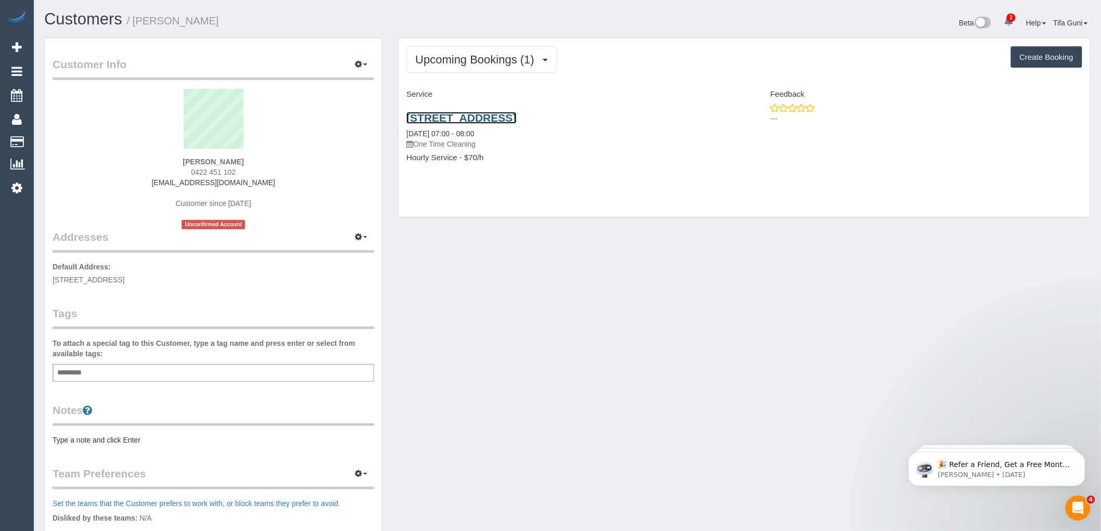
click at [516, 117] on link "803/105 Batman Street, West Melbourne, VIC 3003" at bounding box center [461, 118] width 110 height 12
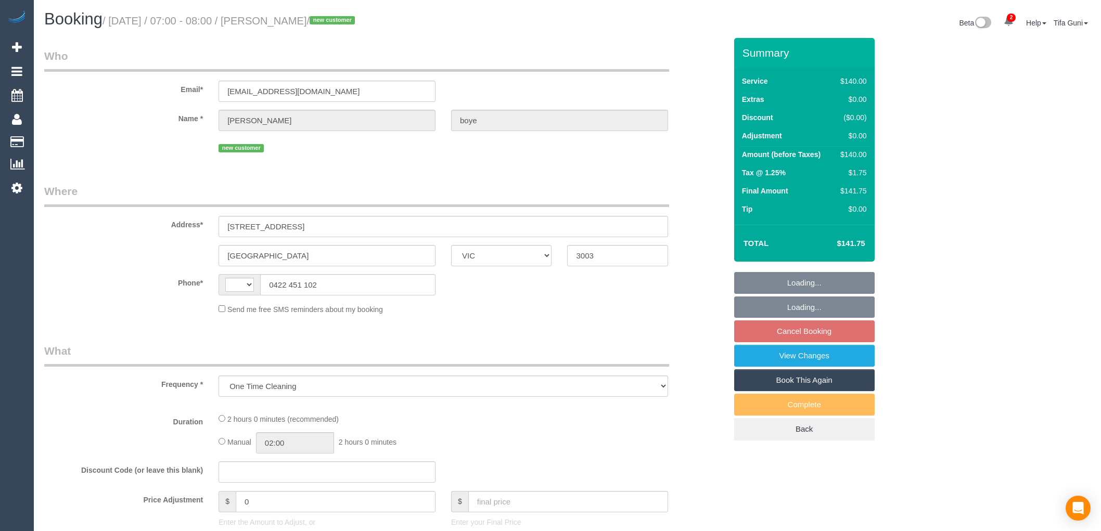
select select "VIC"
select select "string:AU"
select select "string:stripe-pm_1S641c2GScqysDRVwbvDc9IM"
select select "number:28"
select select "number:14"
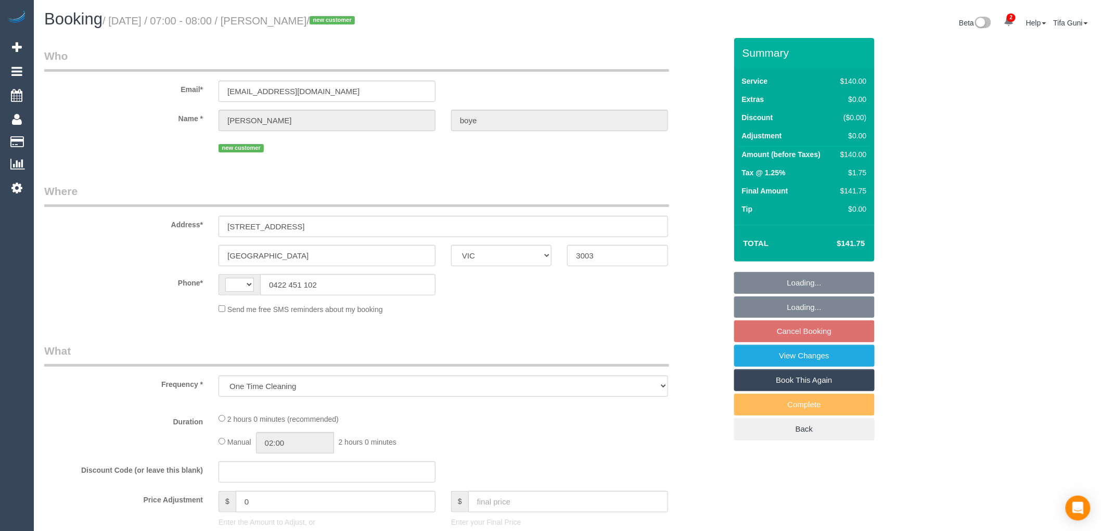
select select "number:19"
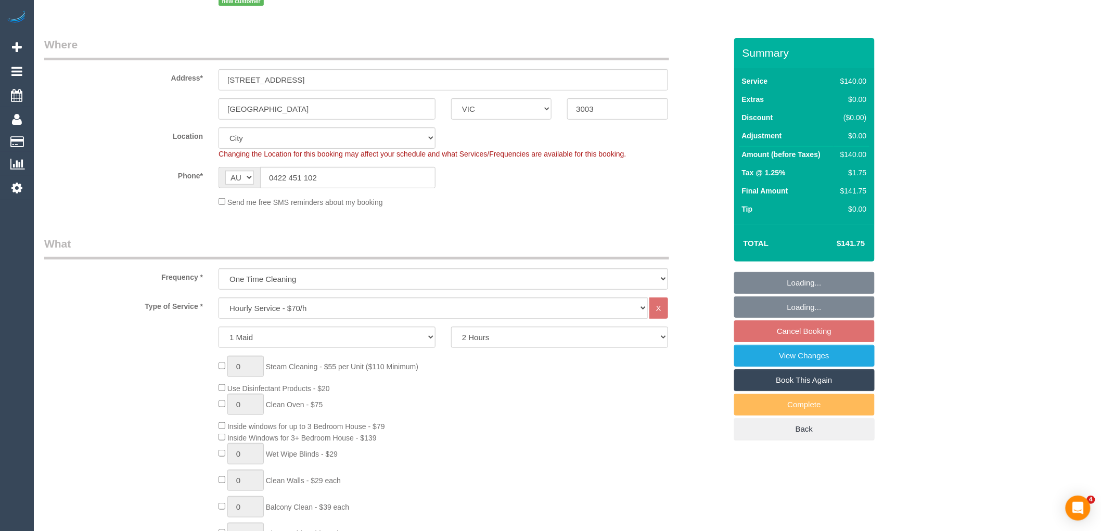
select select "object:866"
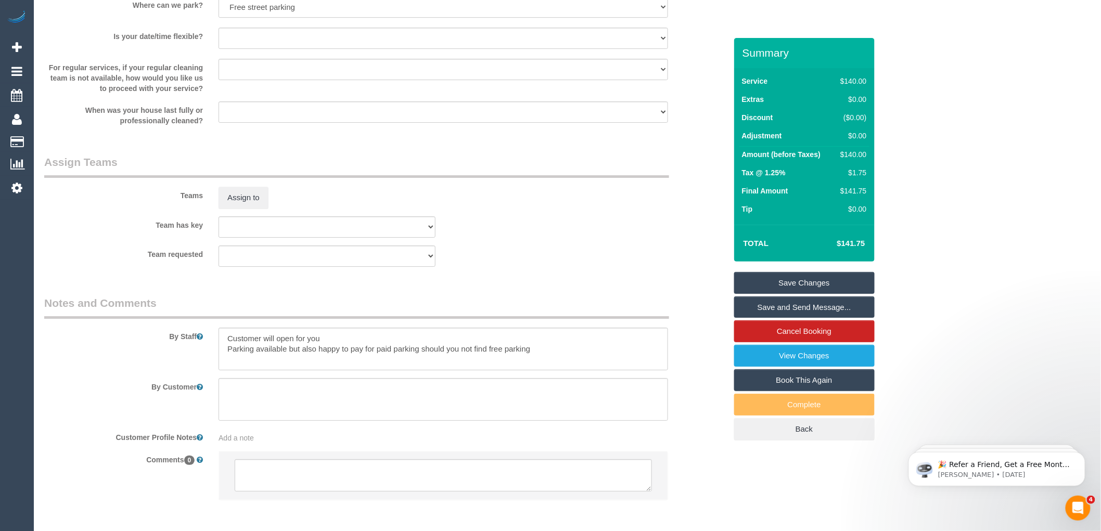
scroll to position [1496, 0]
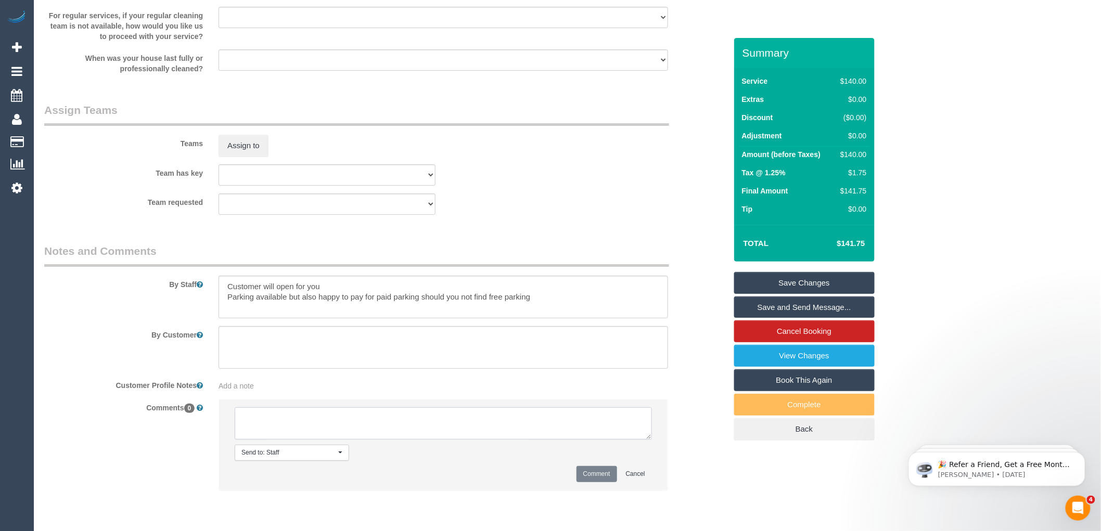
drag, startPoint x: 388, startPoint y: 425, endPoint x: 395, endPoint y: 425, distance: 7.3
click at [391, 425] on textarea at bounding box center [443, 423] width 417 height 32
type textarea "-"
paste textarea "Flexibility dates: Flexibility times: Notes: Contact via:"
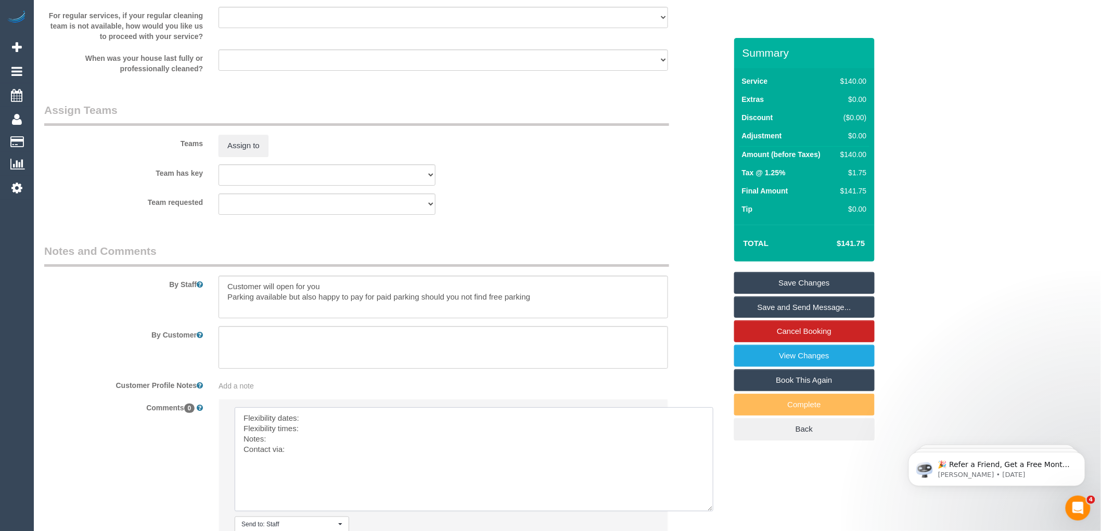
drag, startPoint x: 649, startPoint y: 445, endPoint x: 652, endPoint y: 510, distance: 64.6
click at [712, 511] on textarea at bounding box center [474, 459] width 479 height 104
click at [315, 429] on textarea at bounding box center [474, 459] width 479 height 104
click at [311, 435] on textarea at bounding box center [474, 459] width 479 height 104
click at [280, 445] on textarea at bounding box center [474, 459] width 479 height 104
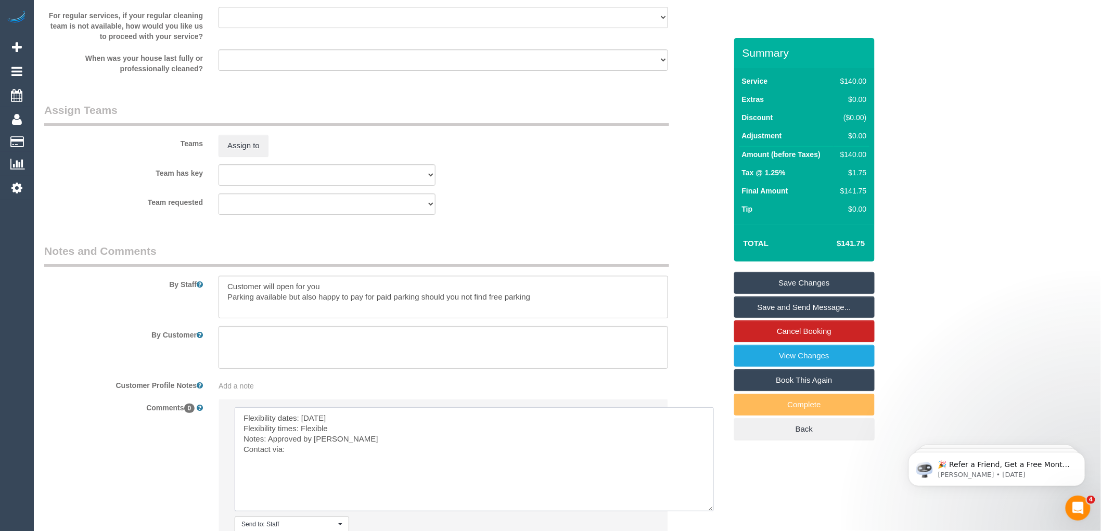
click at [320, 459] on textarea at bounding box center [474, 459] width 479 height 104
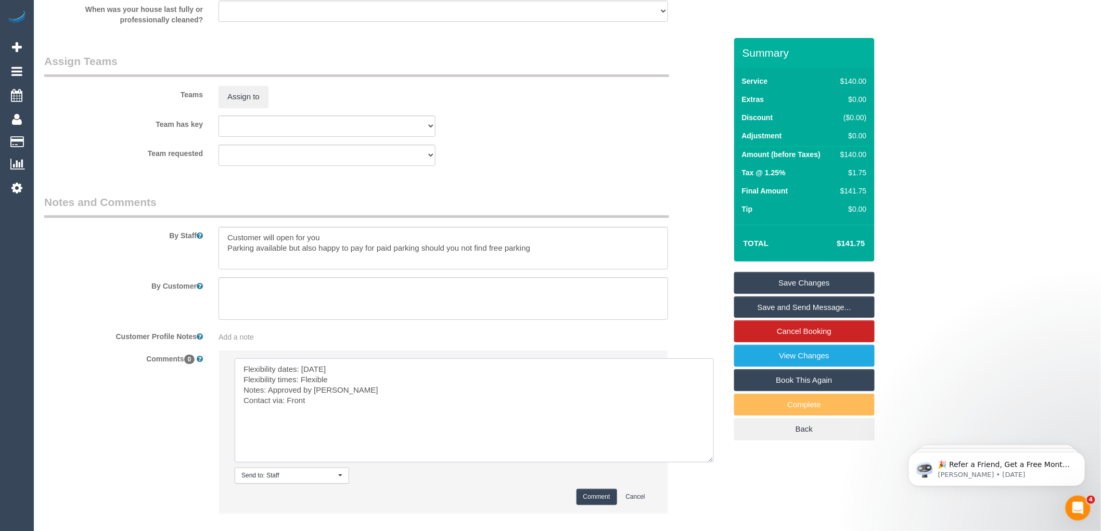
scroll to position [1611, 0]
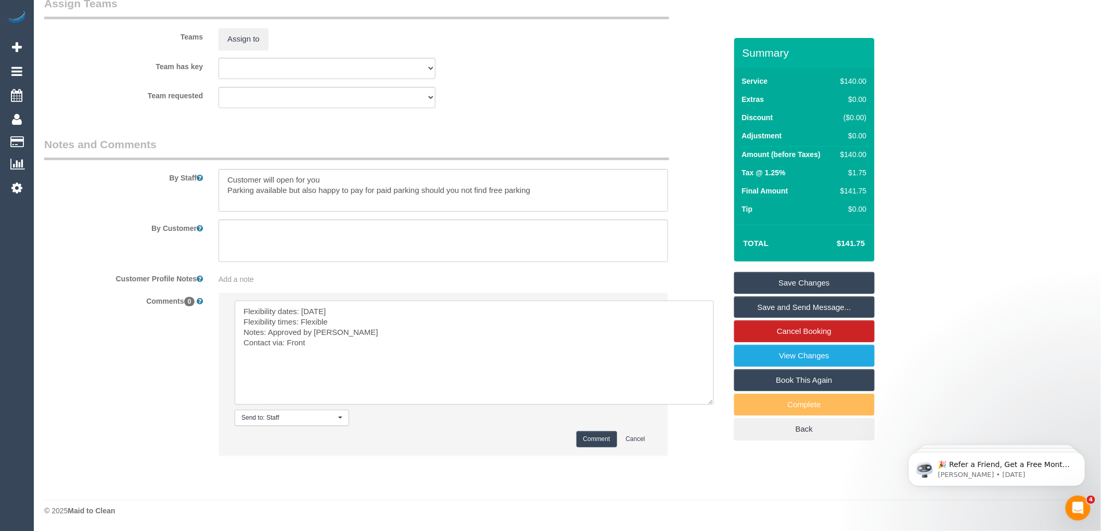
type textarea "Flexibility dates: [DATE] Flexibility times: Flexible Notes: Approved by [PERSO…"
click at [588, 435] on button "Comment" at bounding box center [596, 439] width 41 height 16
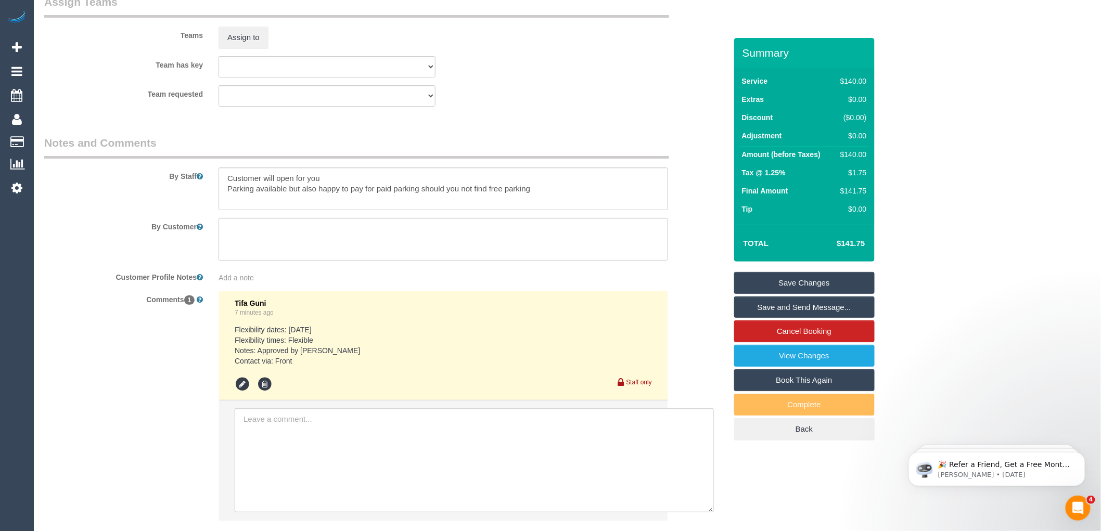
scroll to position [1677, 0]
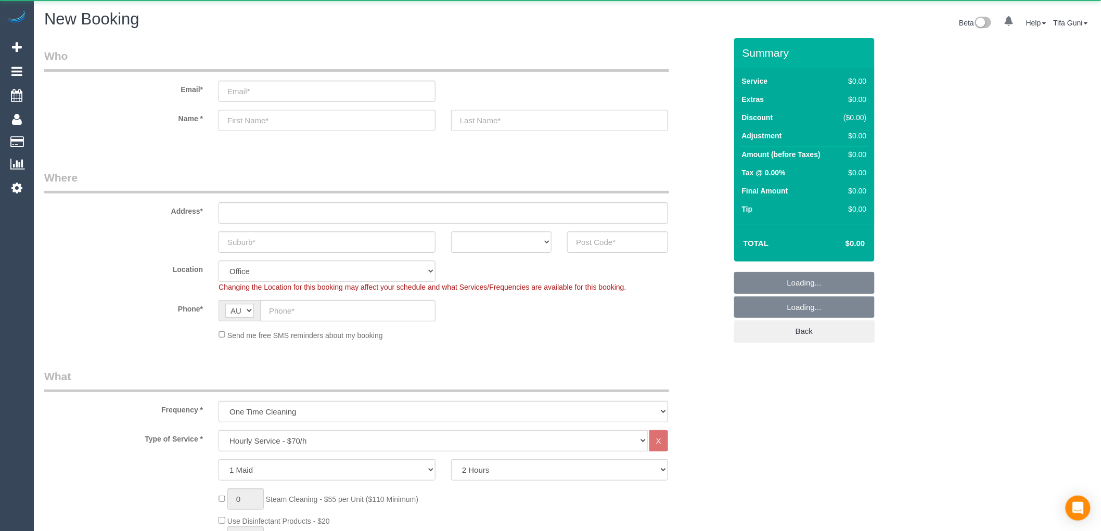
select select "object:825"
